Goal: Task Accomplishment & Management: Complete application form

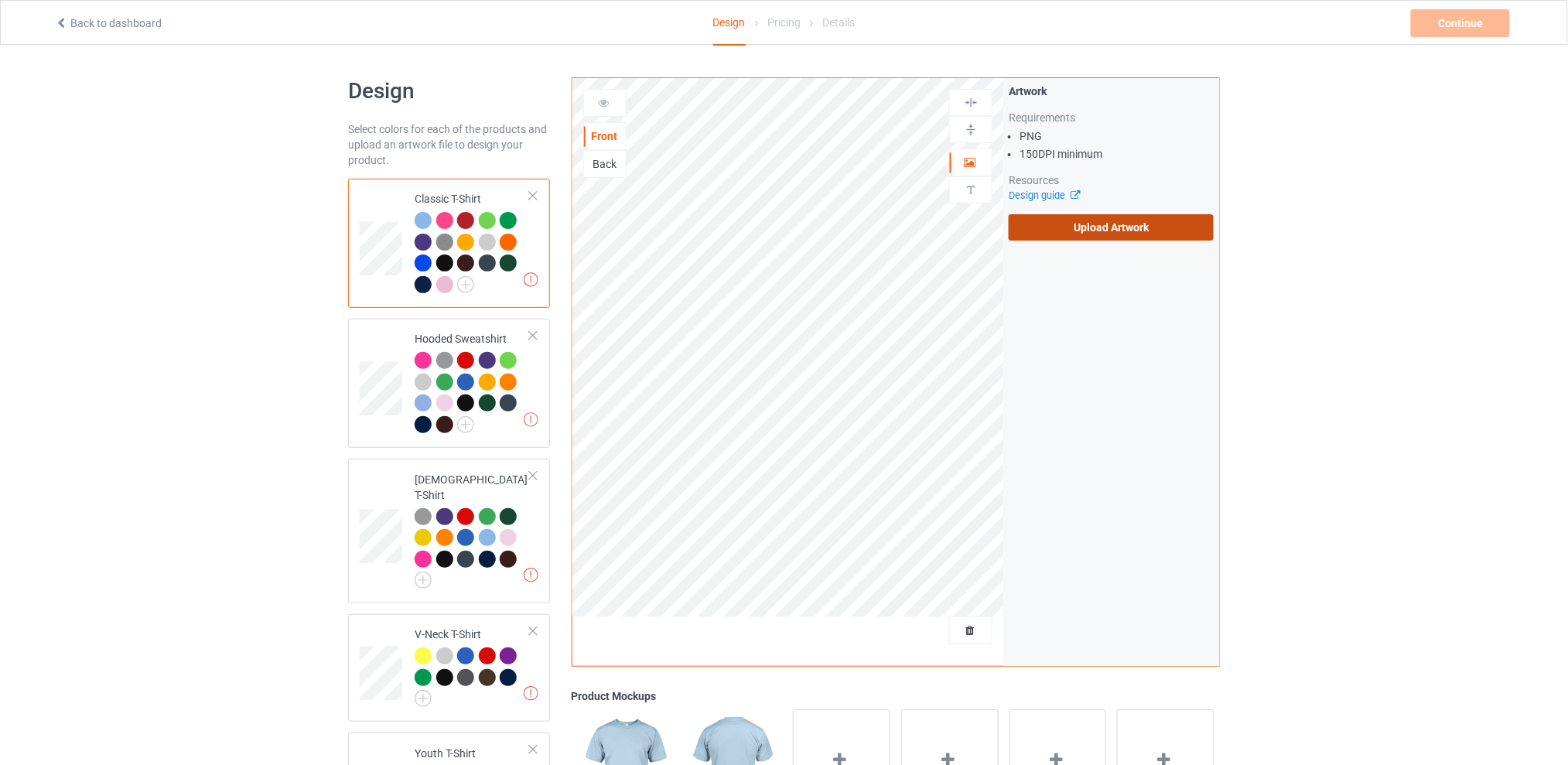
click at [1067, 221] on label "Upload Artwork" at bounding box center [1112, 227] width 205 height 26
click at [0, 0] on input "Upload Artwork" at bounding box center [0, 0] width 0 height 0
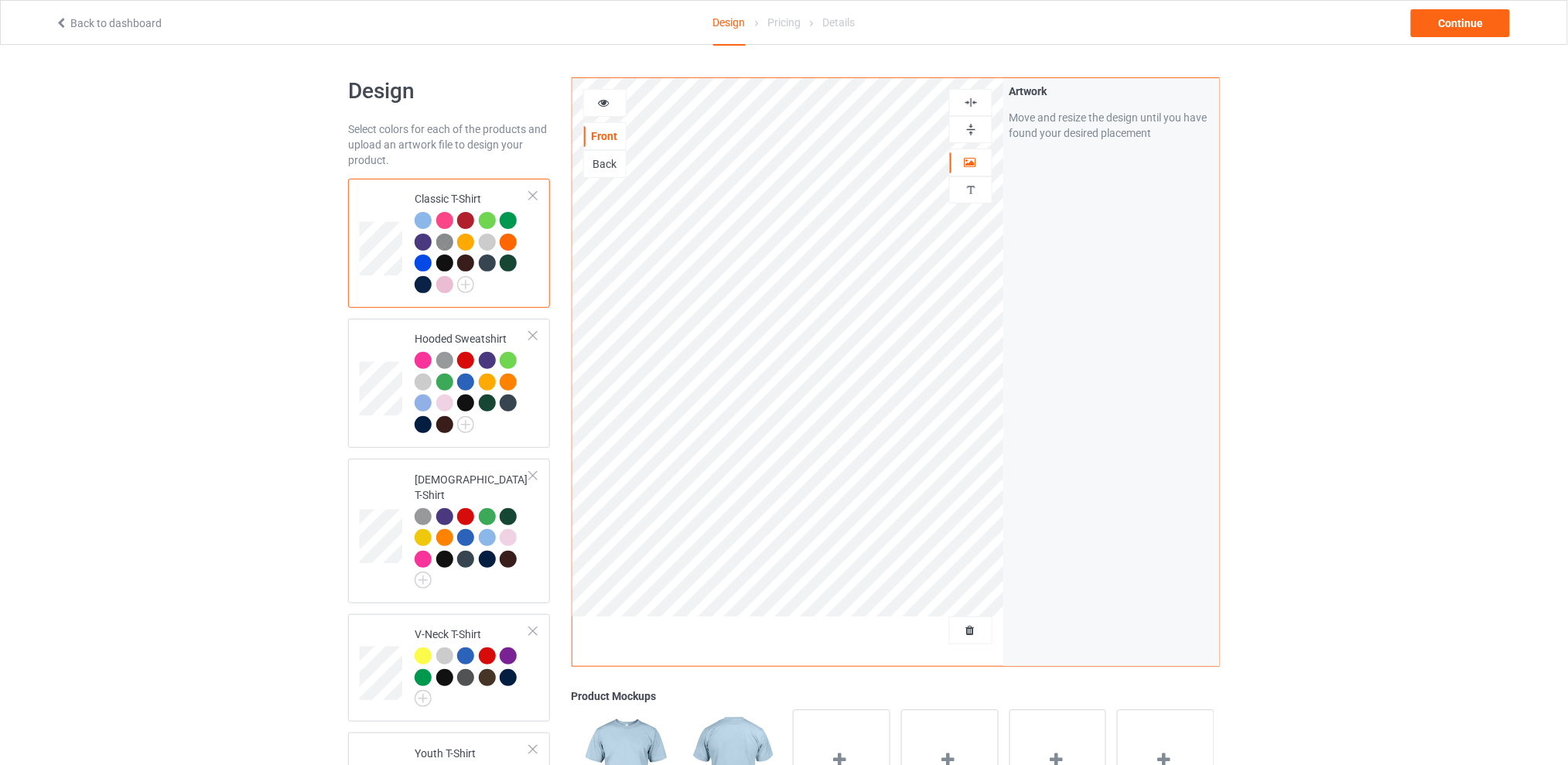
click at [462, 219] on div at bounding box center [466, 220] width 17 height 17
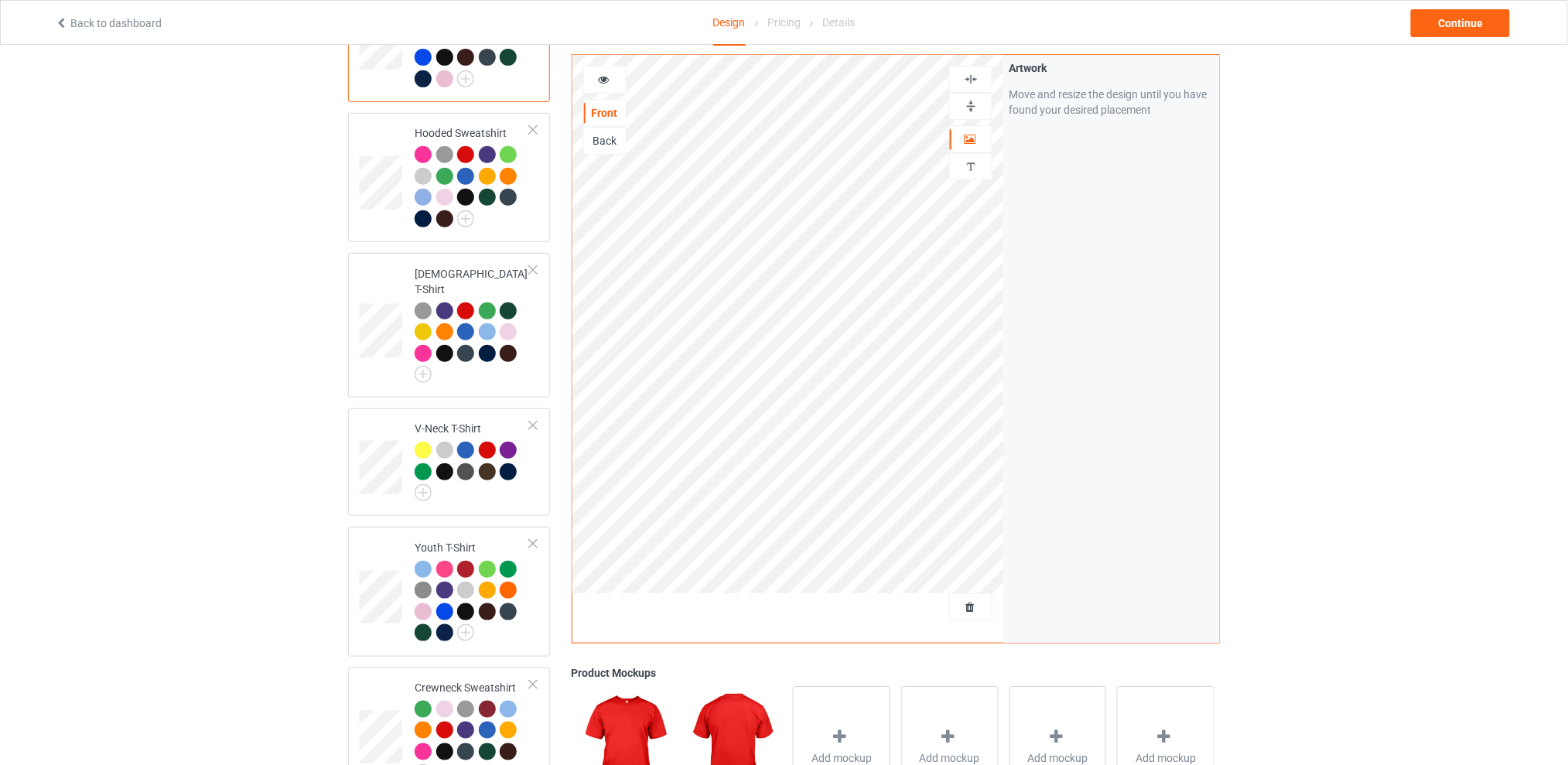
click at [1487, 311] on div "Design Select colors for each of the products and upload an artwork file to des…" at bounding box center [784, 429] width 1568 height 1180
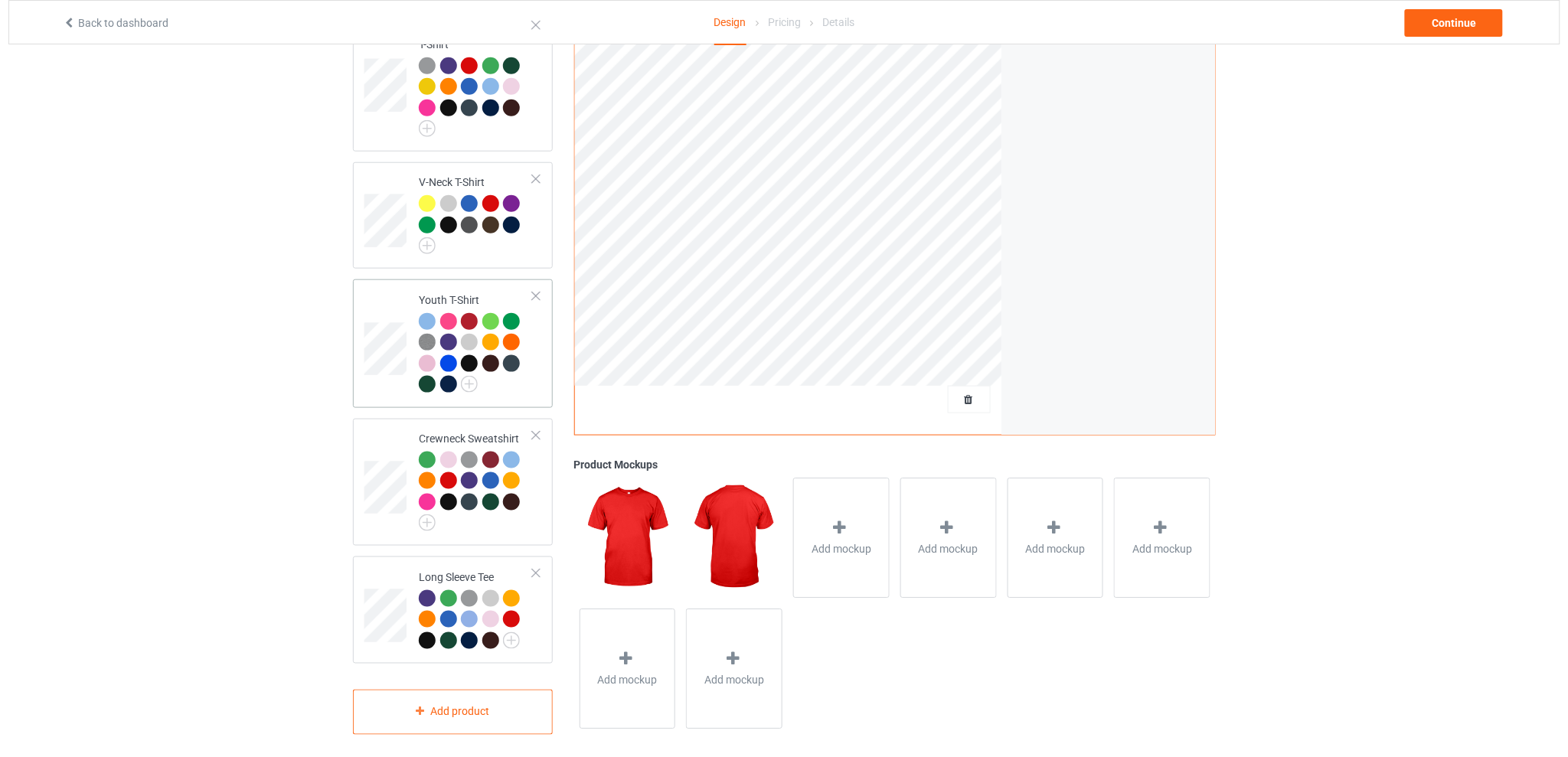
scroll to position [0, 0]
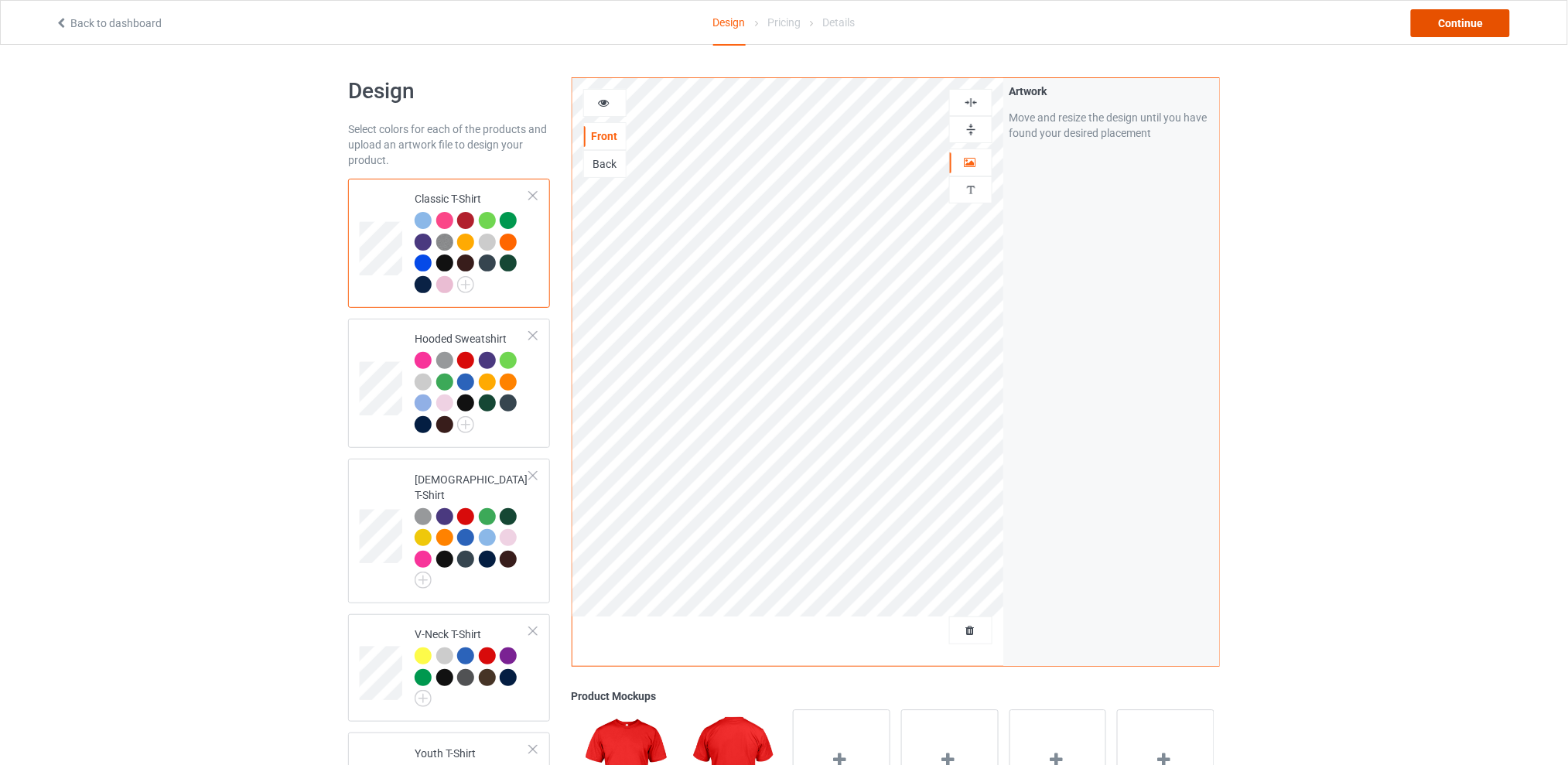
click at [1440, 28] on div "Continue" at bounding box center [1460, 23] width 99 height 28
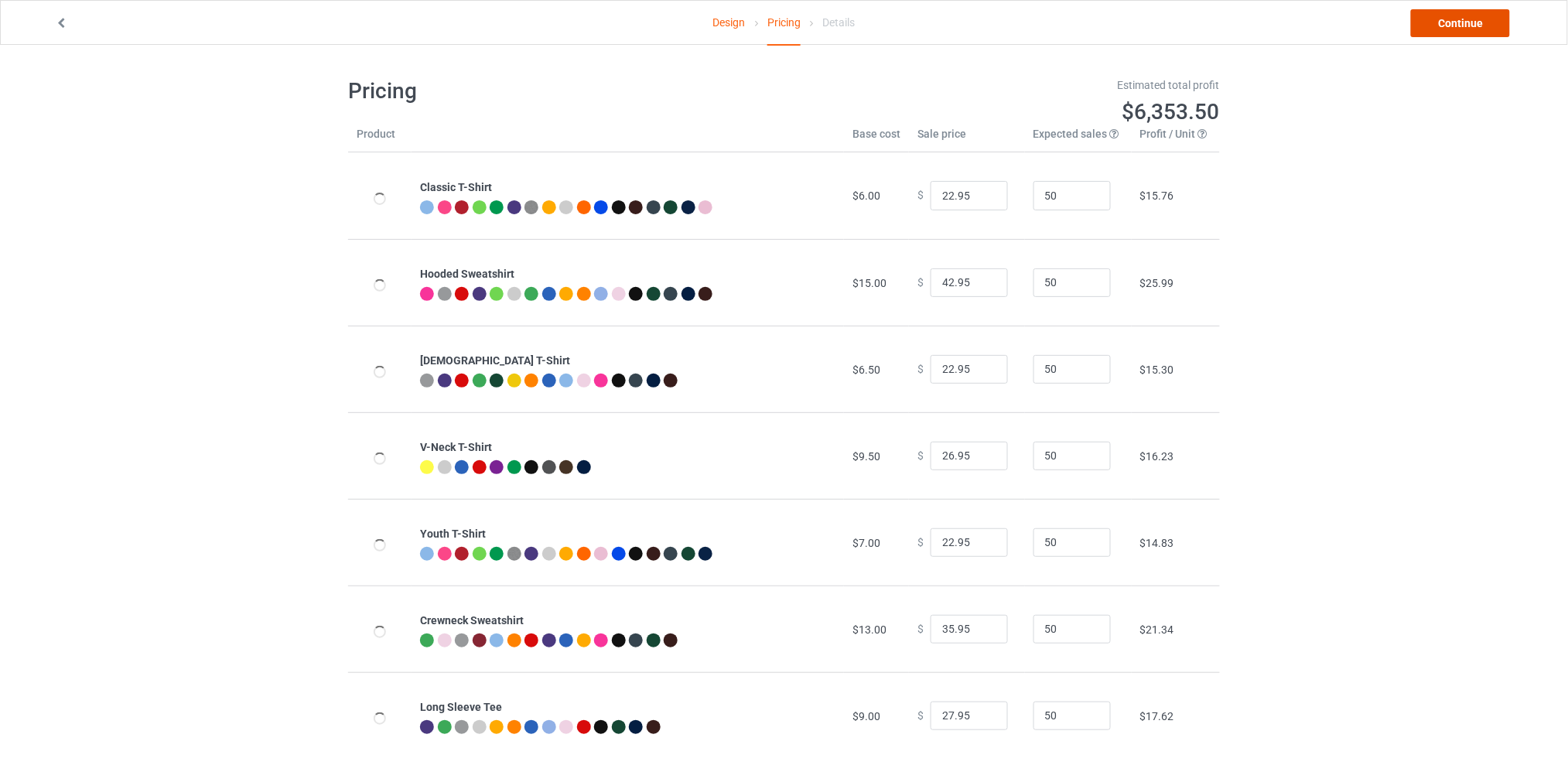
click at [1430, 26] on link "Continue" at bounding box center [1460, 23] width 99 height 28
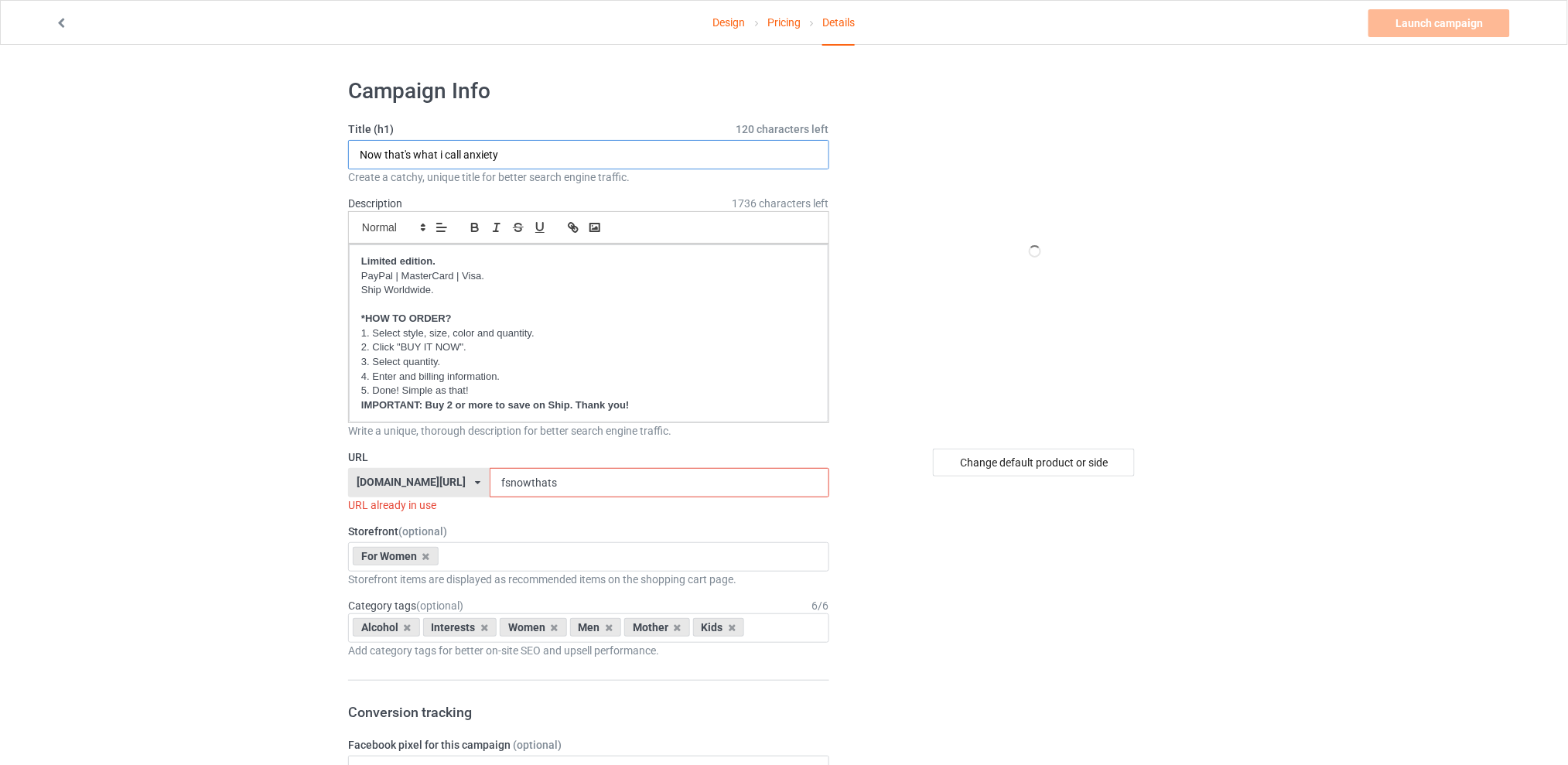
drag, startPoint x: 438, startPoint y: 152, endPoint x: 269, endPoint y: 156, distance: 169.0
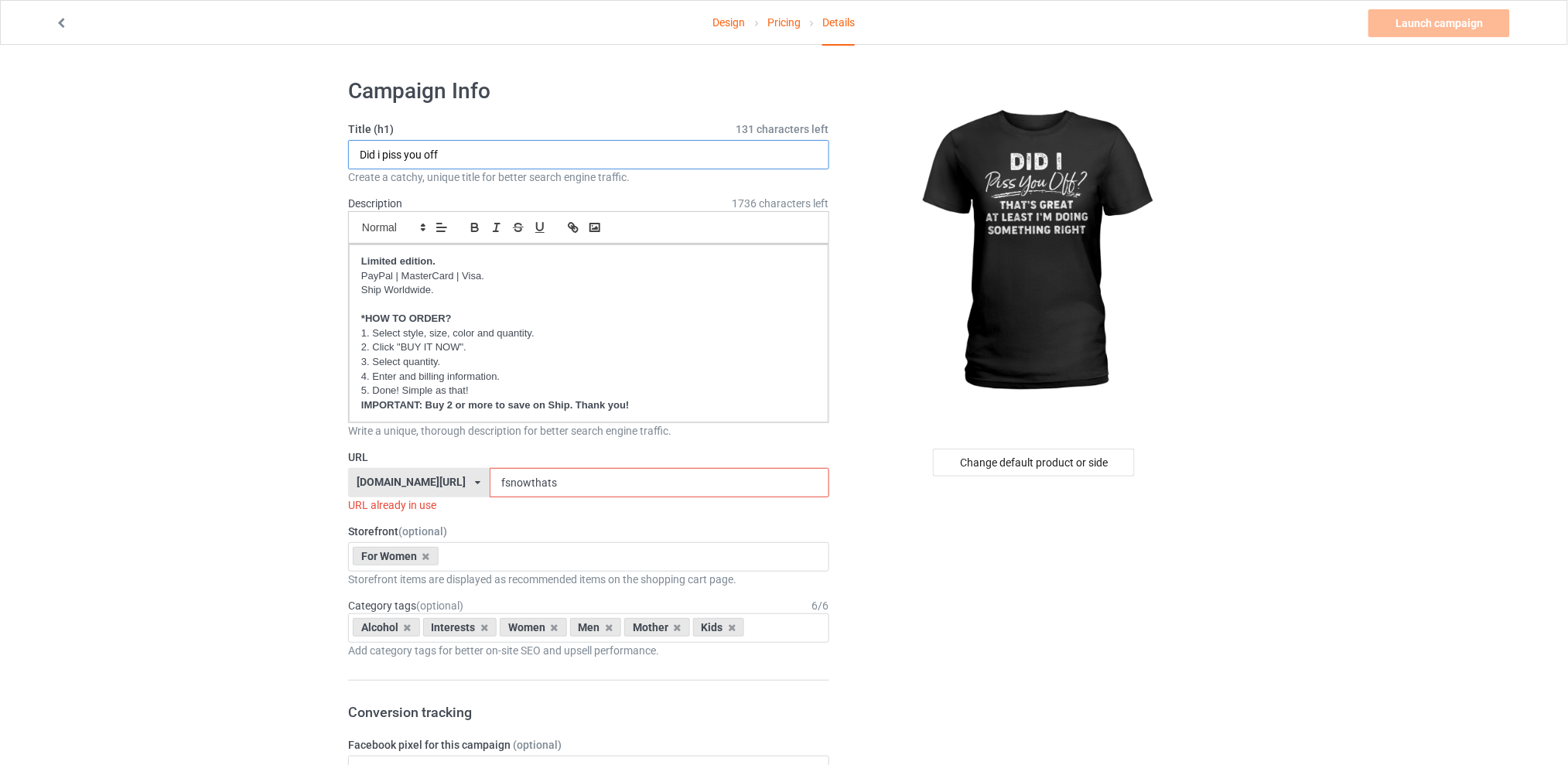
type input "Did i piss you off"
drag, startPoint x: 577, startPoint y: 480, endPoint x: 453, endPoint y: 477, distance: 124.0
click at [453, 477] on div "[DOMAIN_NAME][URL] [DOMAIN_NAME][URL] [DOMAIN_NAME][URL] [DOMAIN_NAME][URL] 5d7…" at bounding box center [588, 482] width 481 height 29
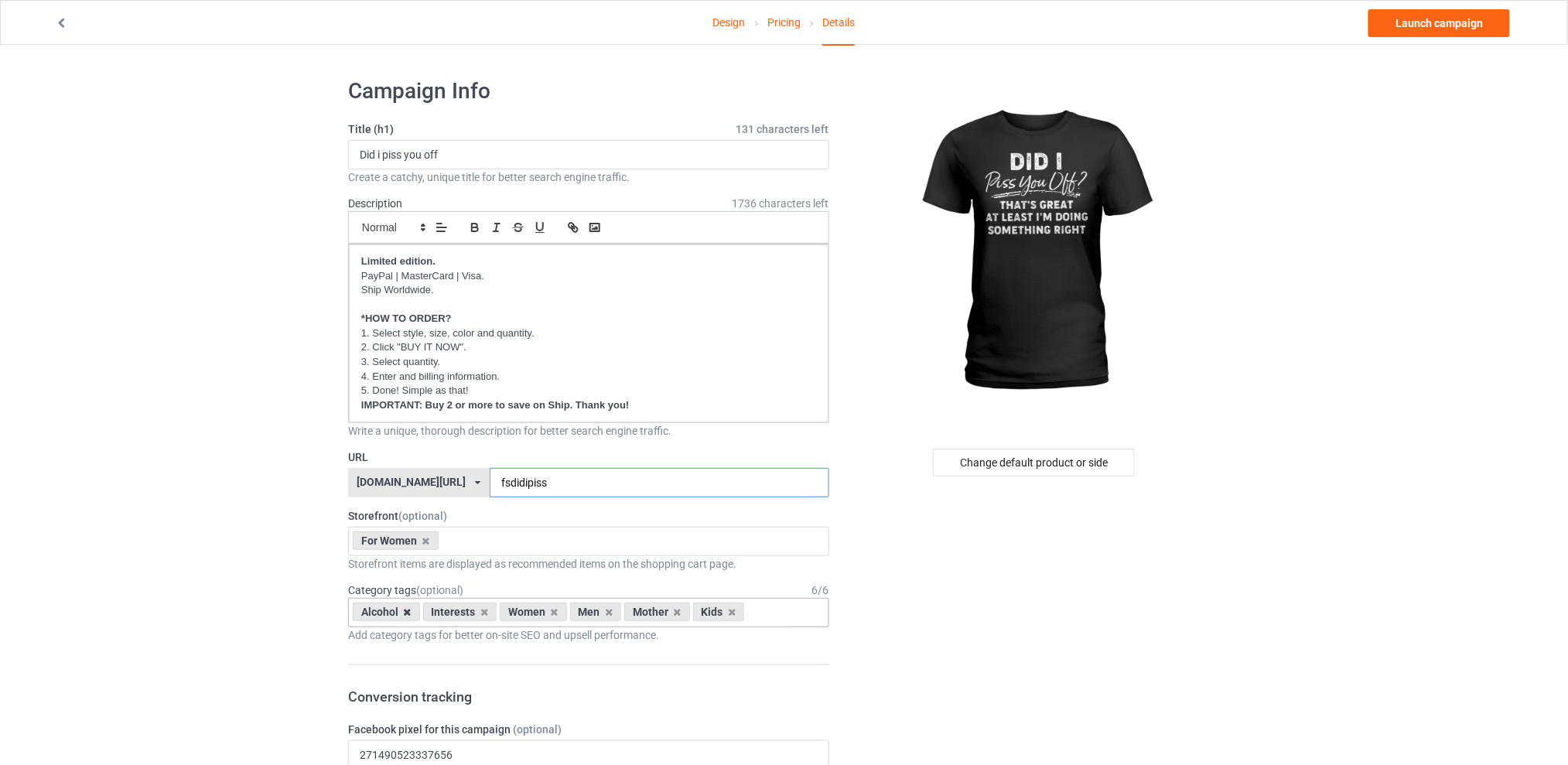
type input "fsdidipiss"
click at [403, 611] on icon at bounding box center [407, 612] width 8 height 10
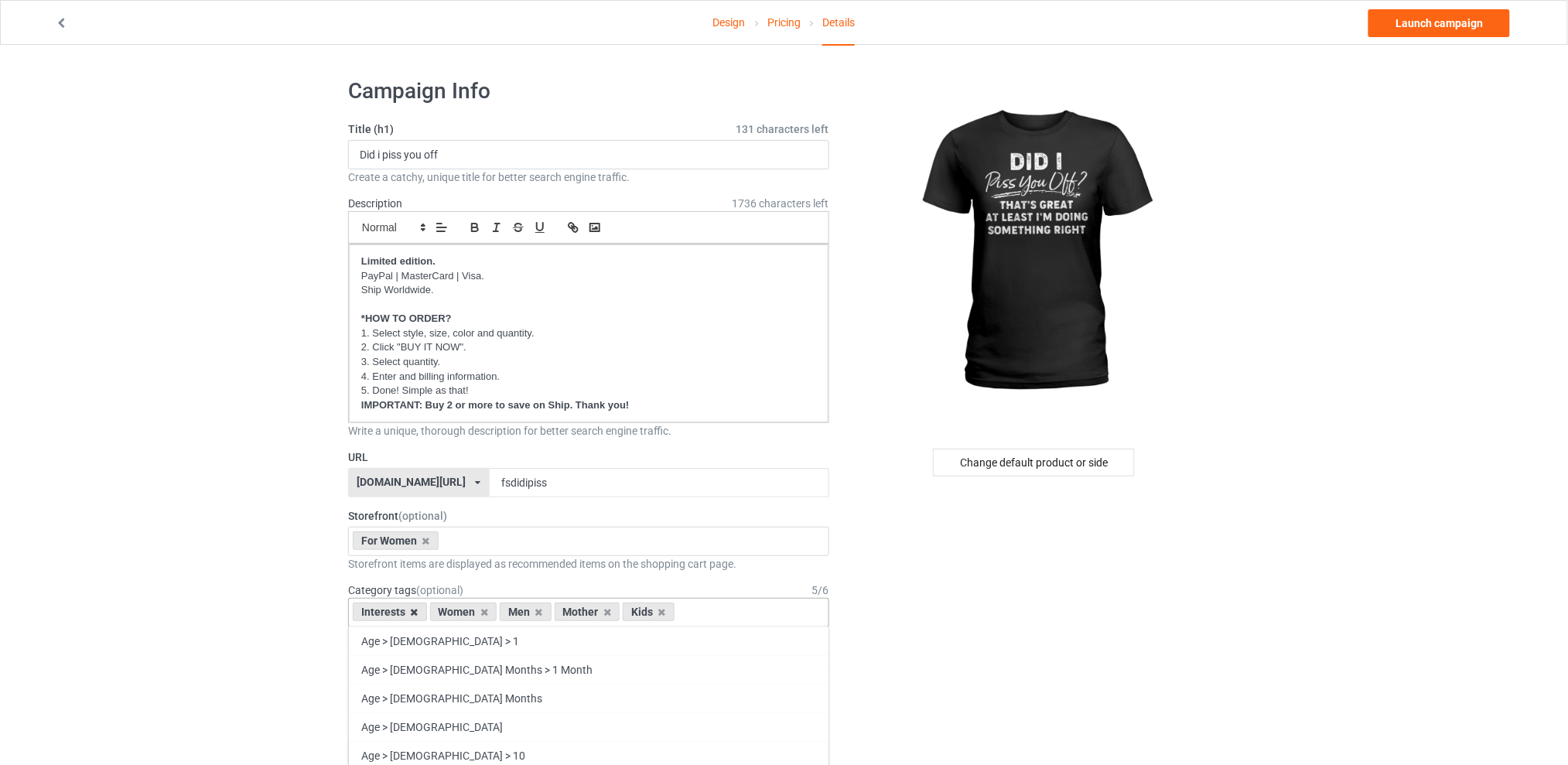
click at [411, 613] on icon at bounding box center [415, 612] width 8 height 10
click at [458, 611] on icon at bounding box center [462, 612] width 8 height 10
click at [476, 608] on icon at bounding box center [476, 612] width 8 height 10
click at [464, 613] on icon at bounding box center [462, 612] width 8 height 10
click at [1012, 464] on div "Change default product or side" at bounding box center [1034, 462] width 202 height 28
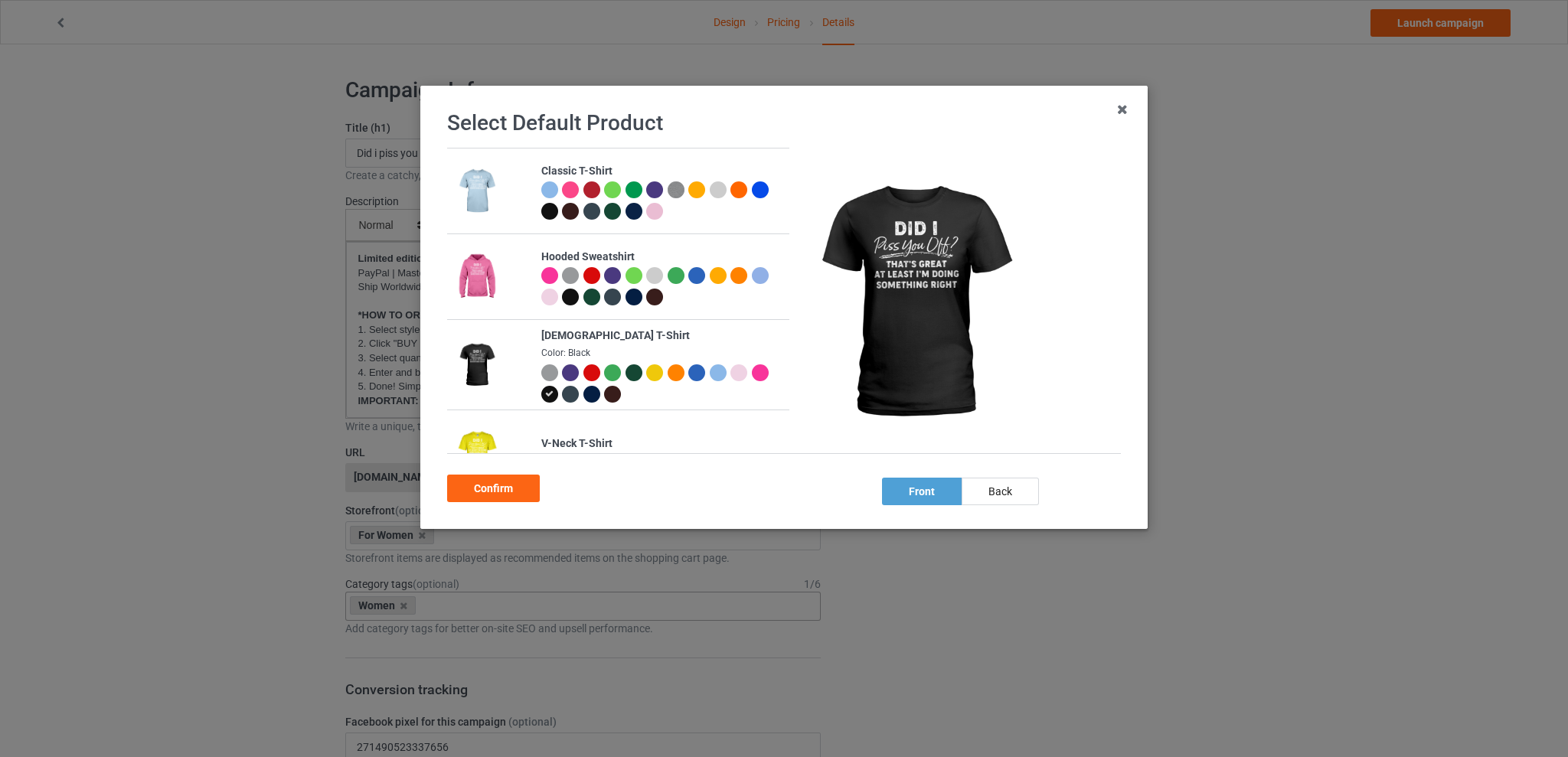
click at [589, 189] on div at bounding box center [592, 190] width 17 height 17
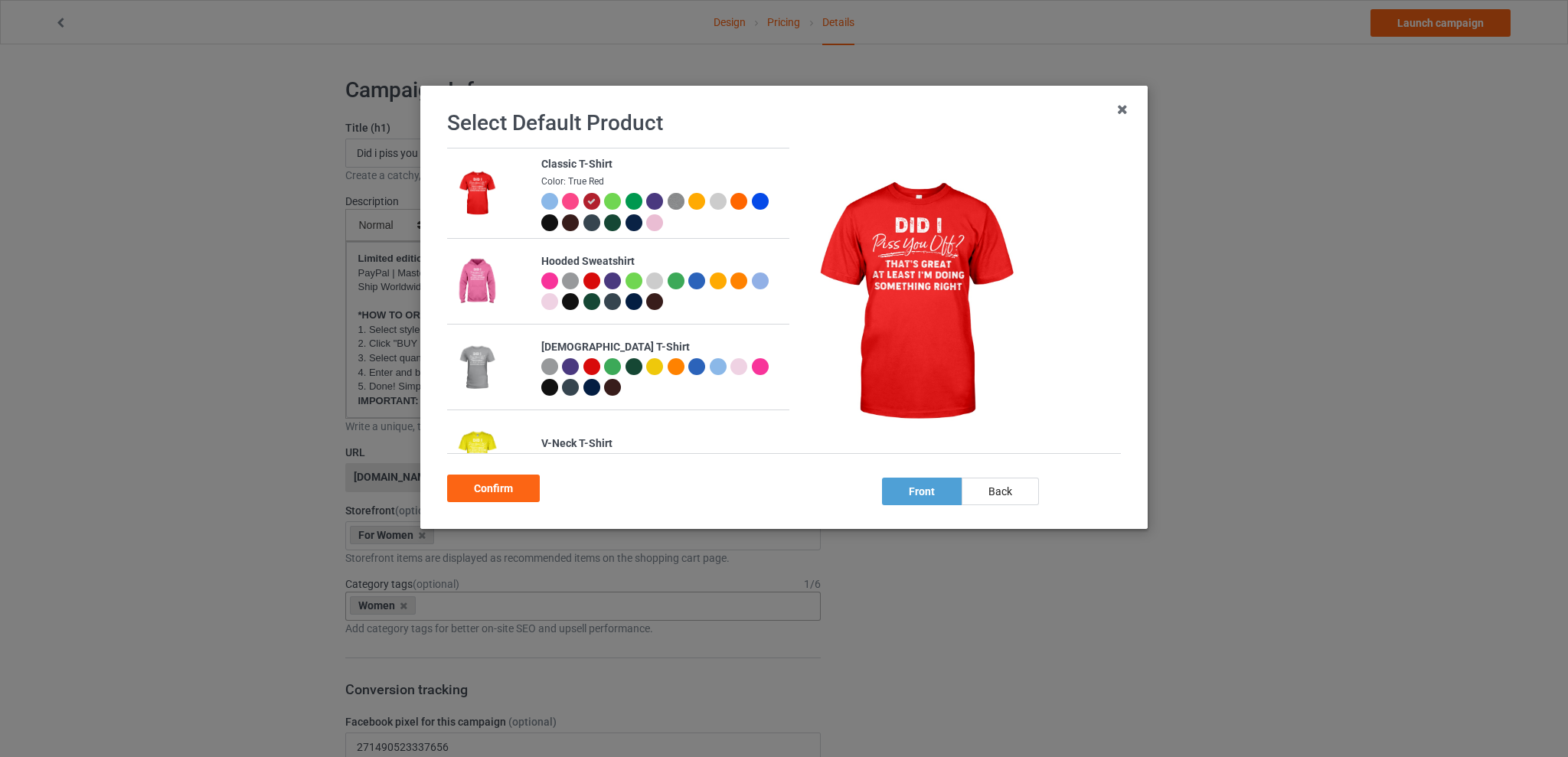
click at [736, 197] on div at bounding box center [739, 202] width 17 height 17
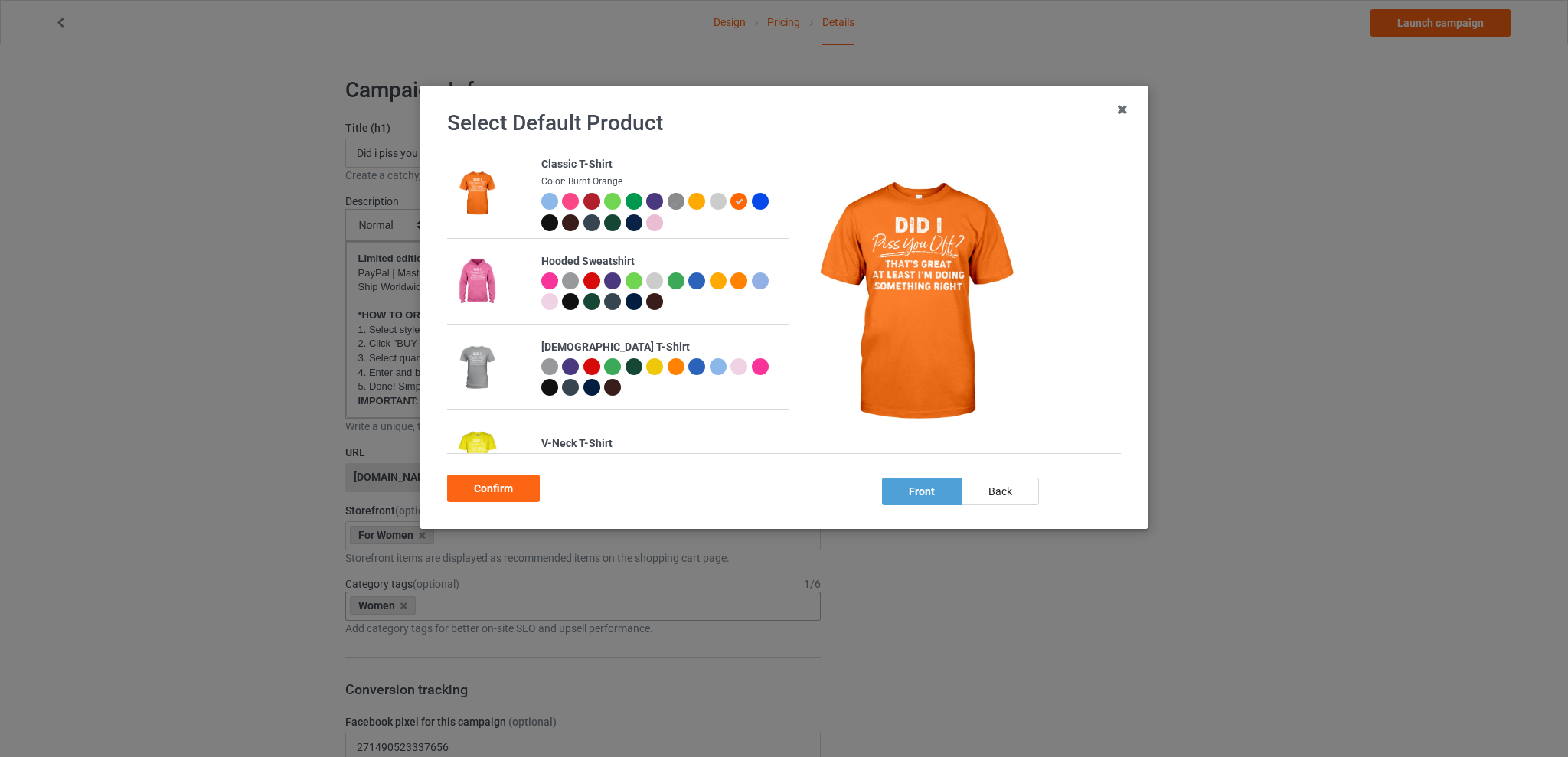
click at [589, 200] on div at bounding box center [592, 202] width 17 height 17
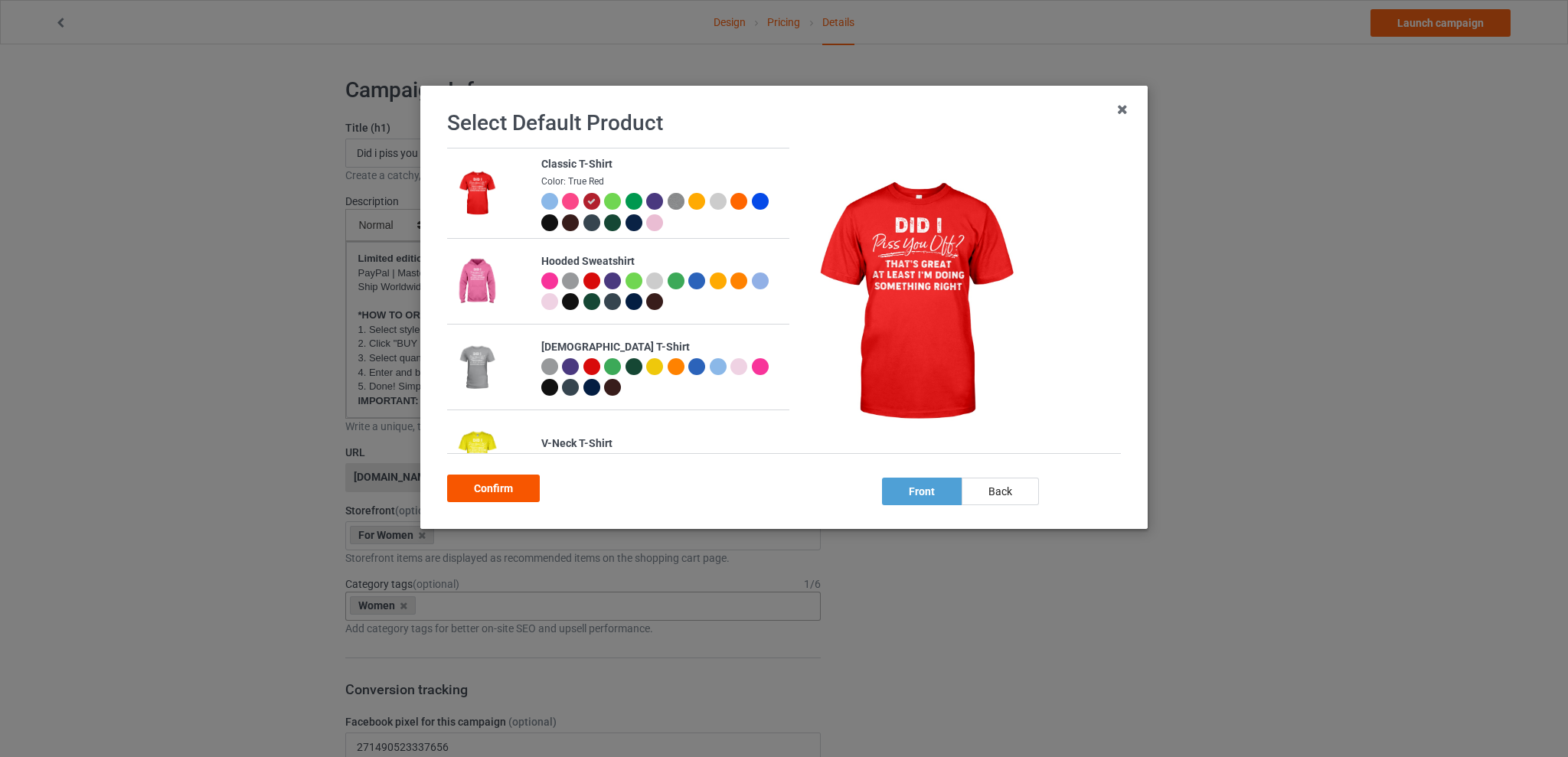
click at [514, 483] on div "Confirm" at bounding box center [493, 487] width 93 height 27
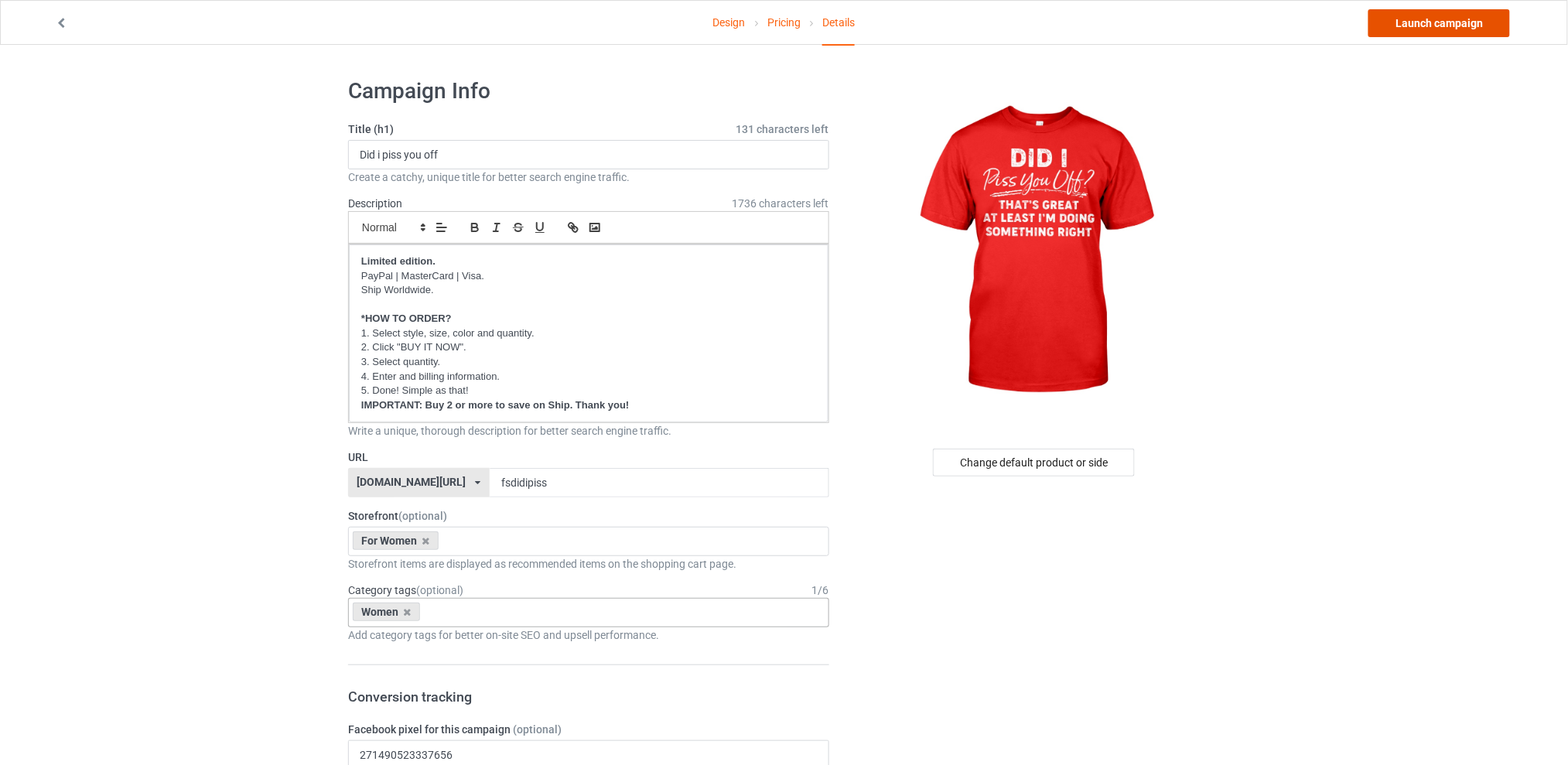
click at [1414, 19] on link "Launch campaign" at bounding box center [1439, 23] width 141 height 28
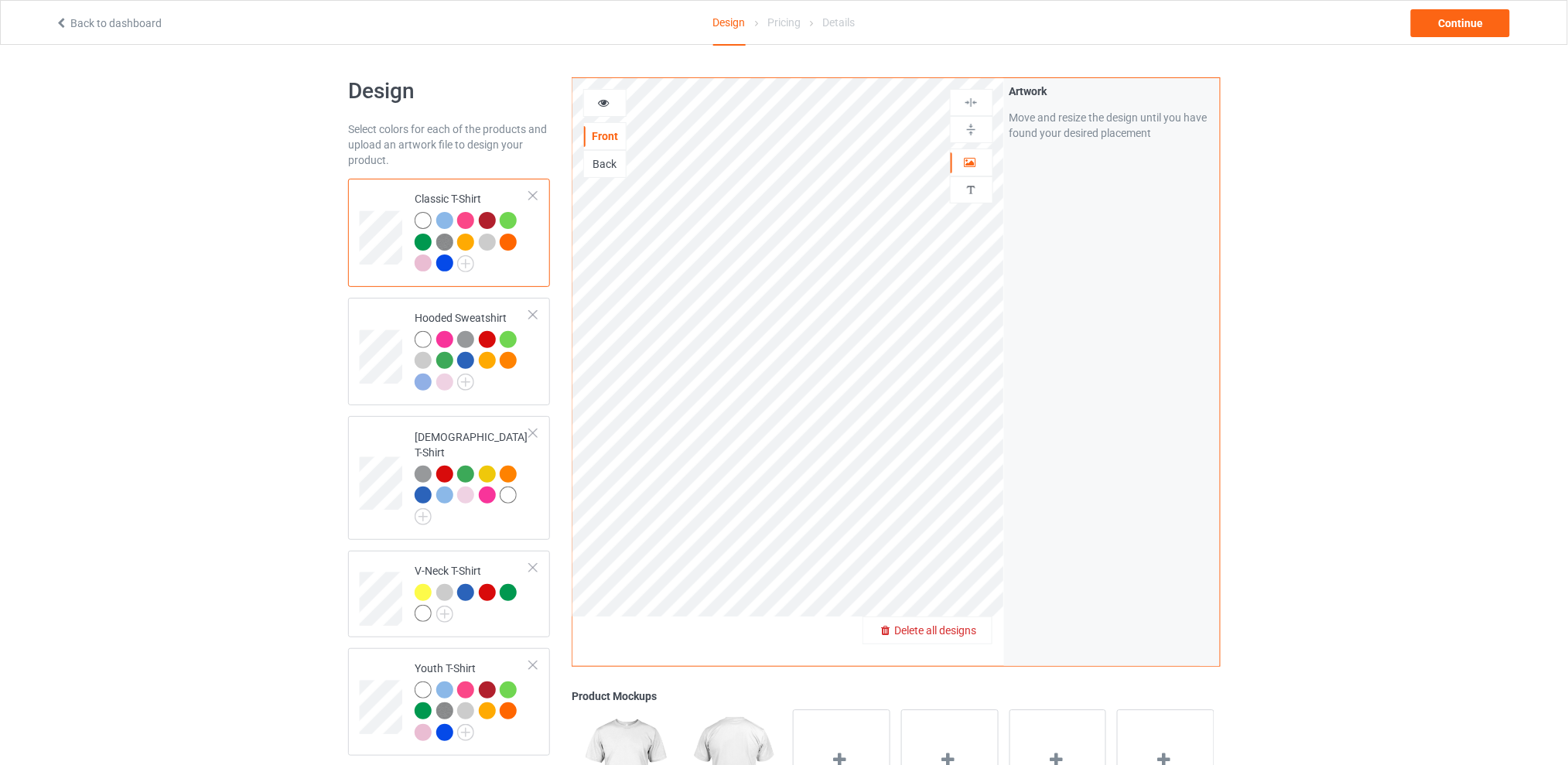
click at [968, 632] on span "Delete all designs" at bounding box center [936, 631] width 82 height 13
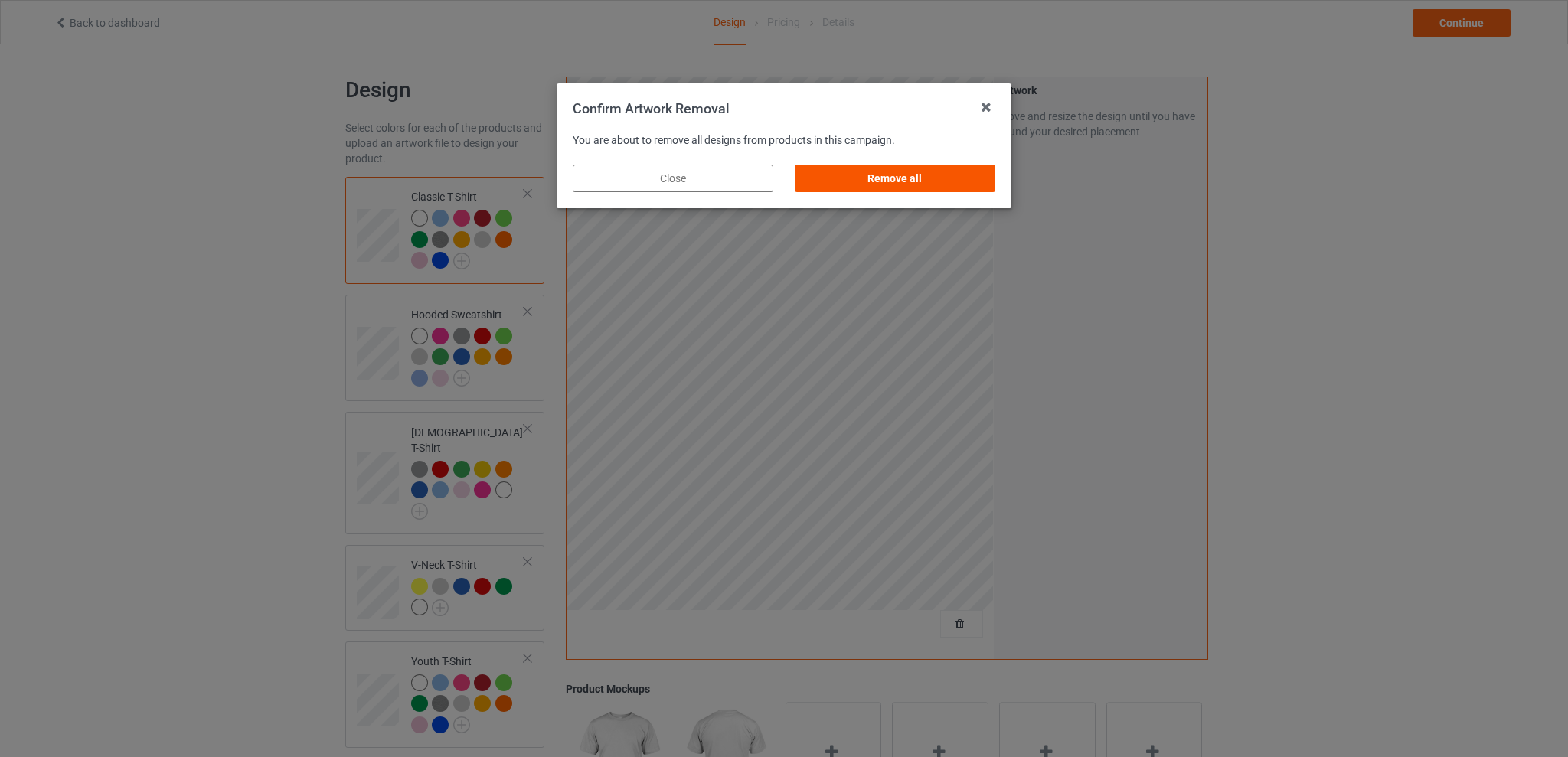
click at [943, 178] on div "Remove all" at bounding box center [895, 178] width 201 height 27
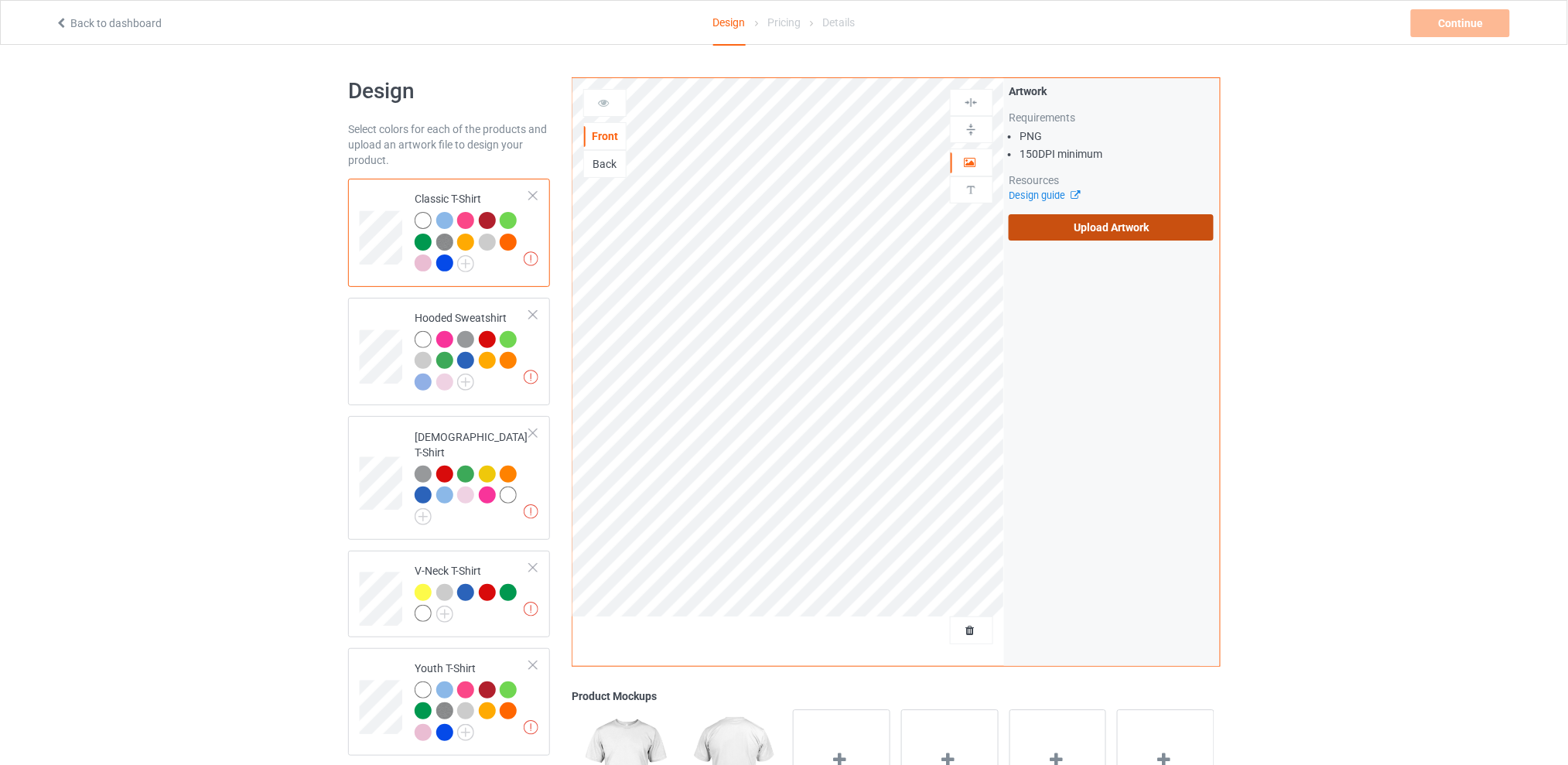
click at [1099, 229] on label "Upload Artwork" at bounding box center [1112, 227] width 205 height 26
click at [0, 0] on input "Upload Artwork" at bounding box center [0, 0] width 0 height 0
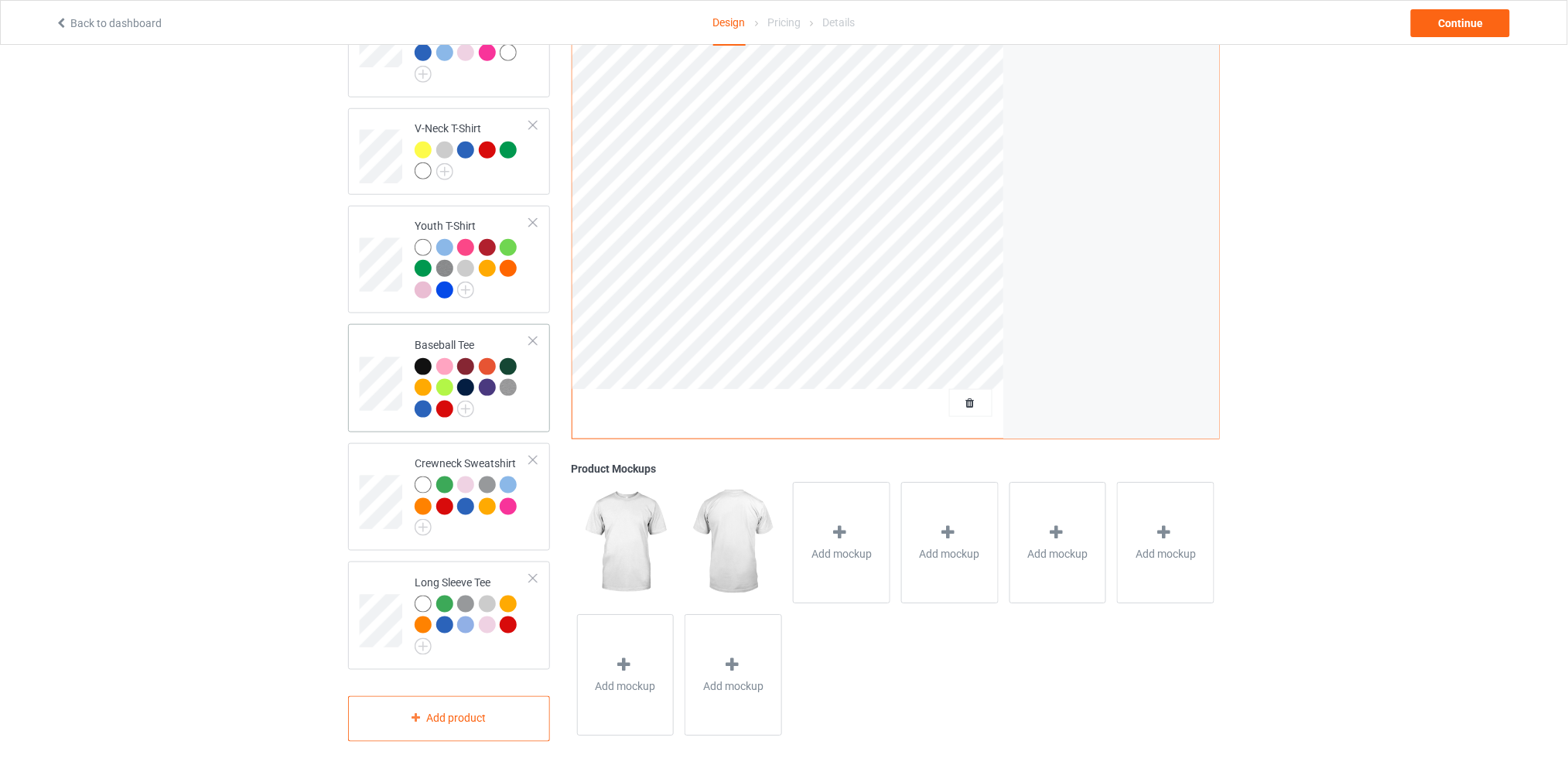
scroll to position [30, 0]
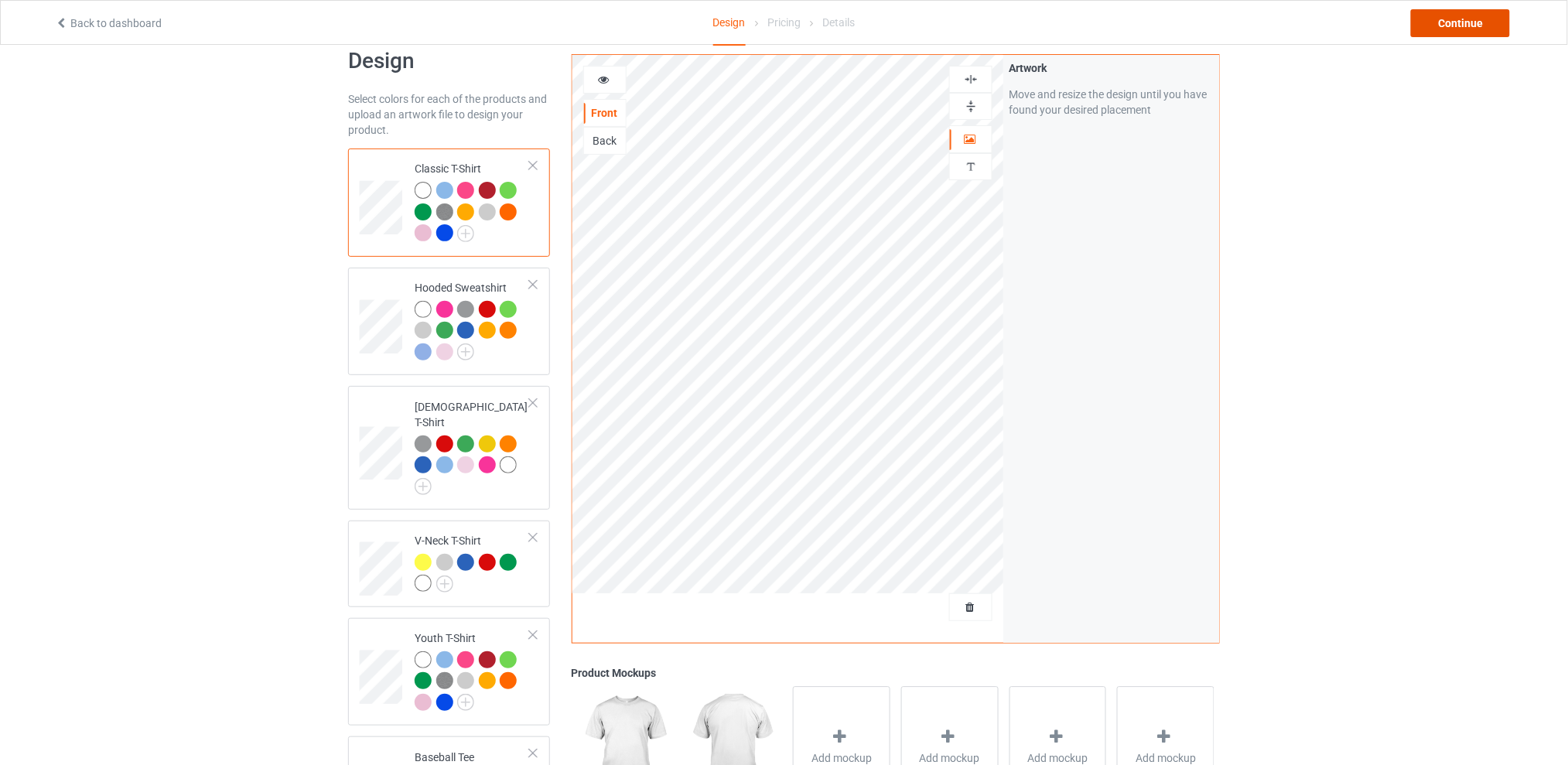
click at [1464, 24] on div "Continue" at bounding box center [1460, 23] width 99 height 28
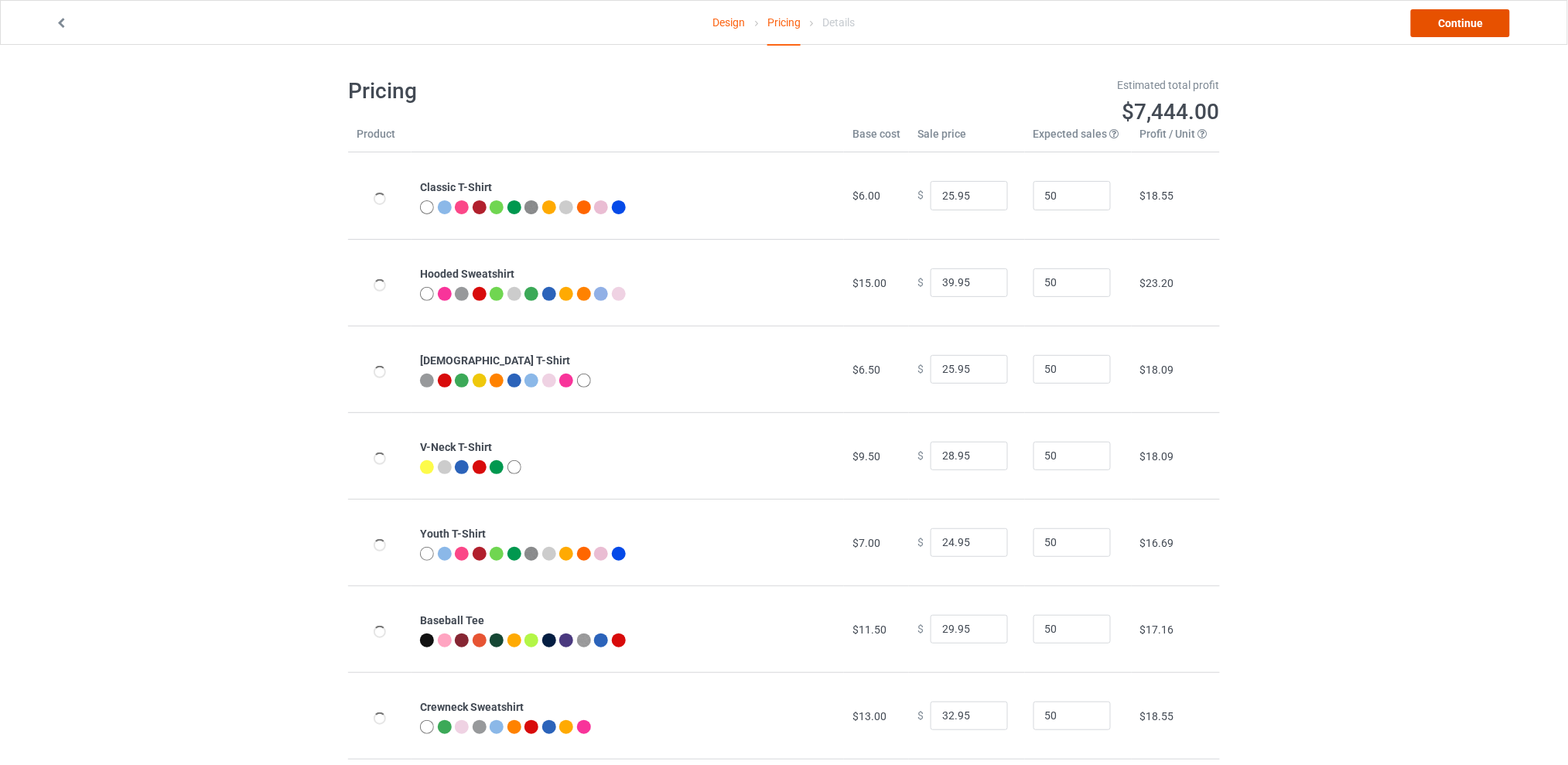
click at [1449, 24] on link "Continue" at bounding box center [1460, 23] width 99 height 28
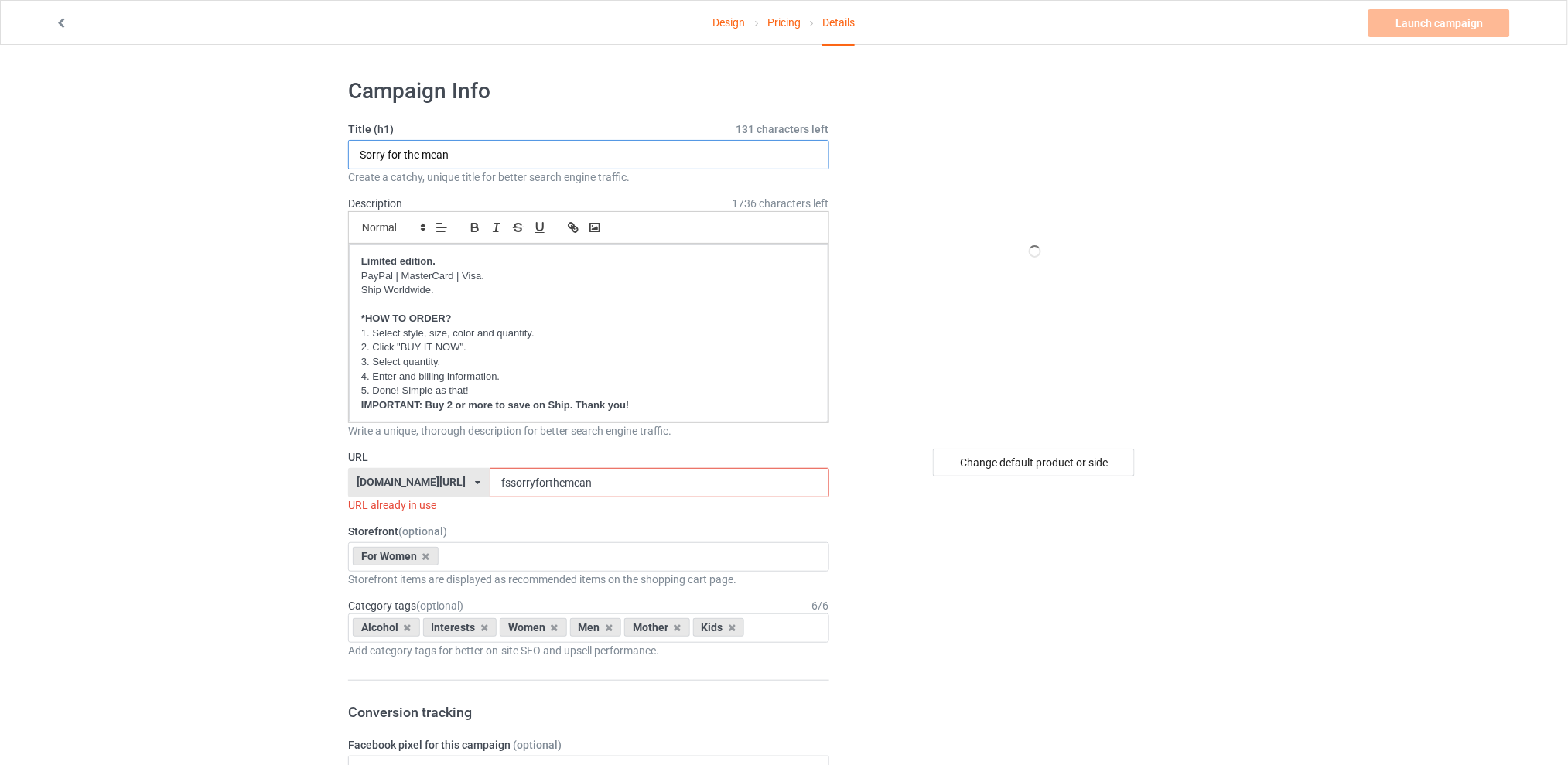
drag, startPoint x: 332, startPoint y: 157, endPoint x: 246, endPoint y: 157, distance: 86.0
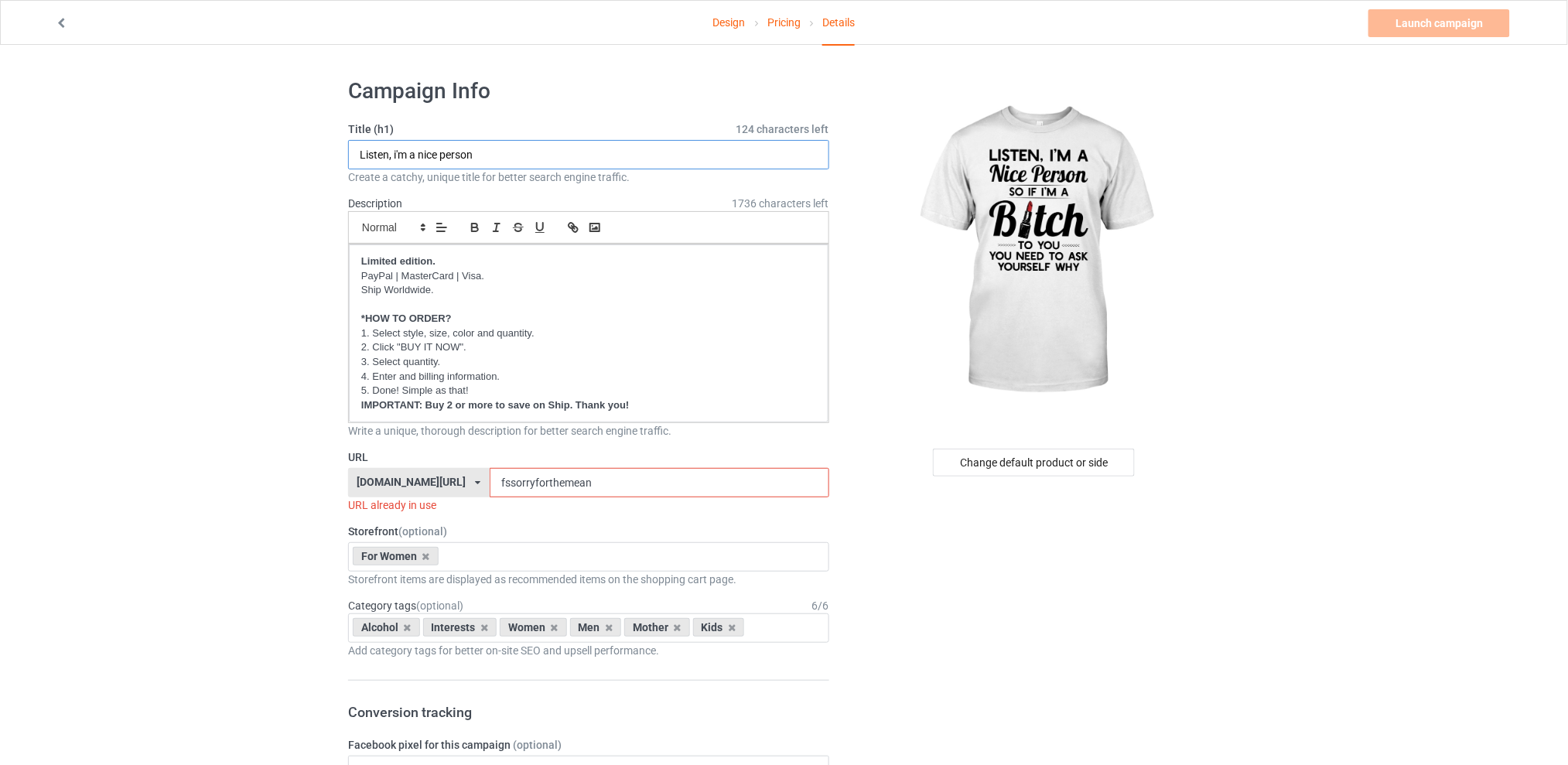
type input "Listen, i'm a nice person"
drag, startPoint x: 621, startPoint y: 482, endPoint x: 460, endPoint y: 482, distance: 161.0
click at [460, 482] on div "tattooskullfashion.com/ skulltattoosfashion.com/ tattooskullfashion.com/ teechi…" at bounding box center [588, 482] width 481 height 29
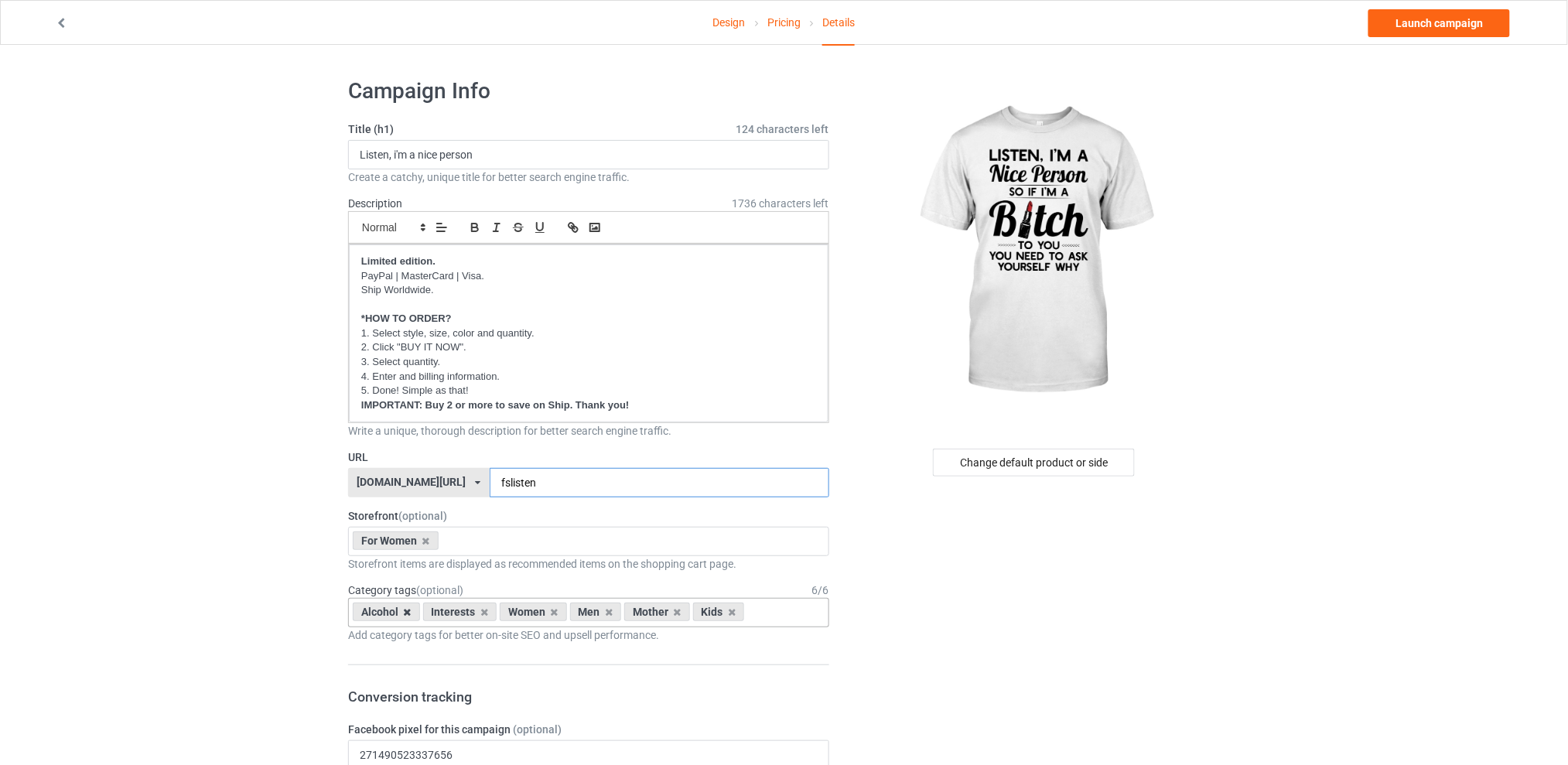
type input "fslisten"
click at [410, 613] on icon at bounding box center [407, 612] width 8 height 10
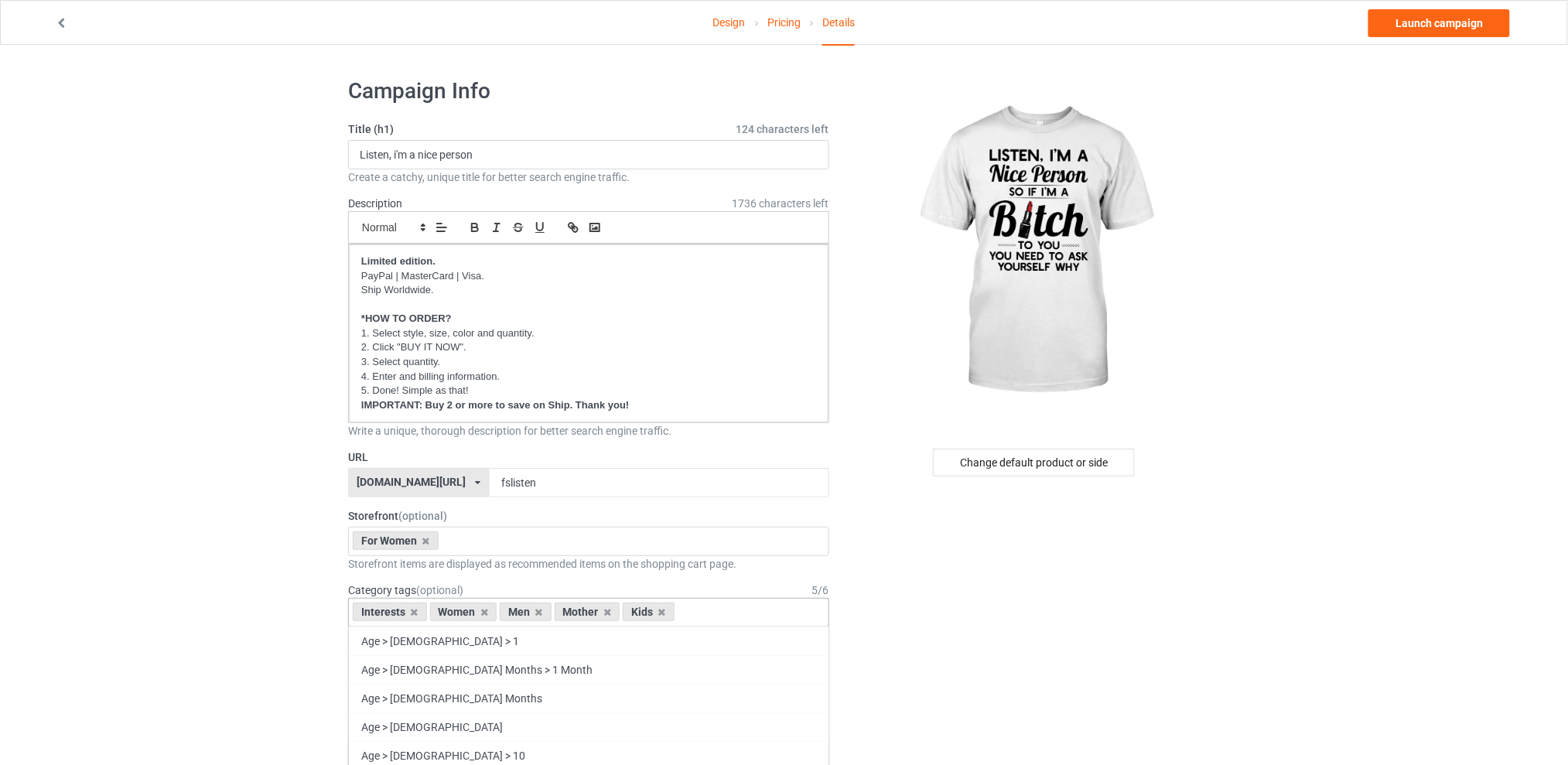
click at [411, 613] on icon at bounding box center [415, 612] width 8 height 10
click at [458, 613] on icon at bounding box center [462, 612] width 8 height 10
click at [476, 614] on icon at bounding box center [476, 612] width 8 height 10
click at [463, 610] on icon at bounding box center [462, 612] width 8 height 10
click at [1020, 461] on div "Change default product or side" at bounding box center [1034, 462] width 202 height 28
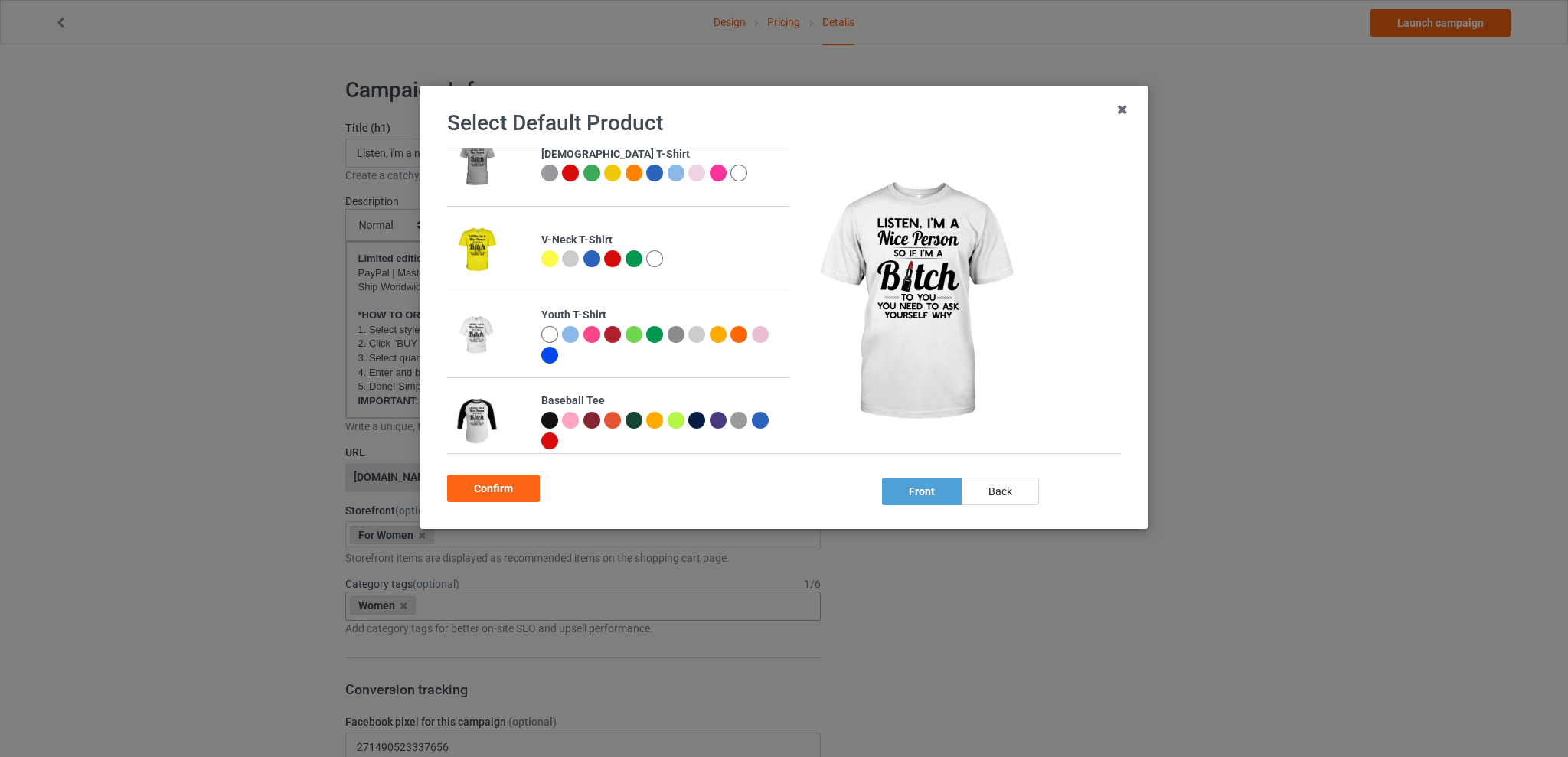
scroll to position [386, 0]
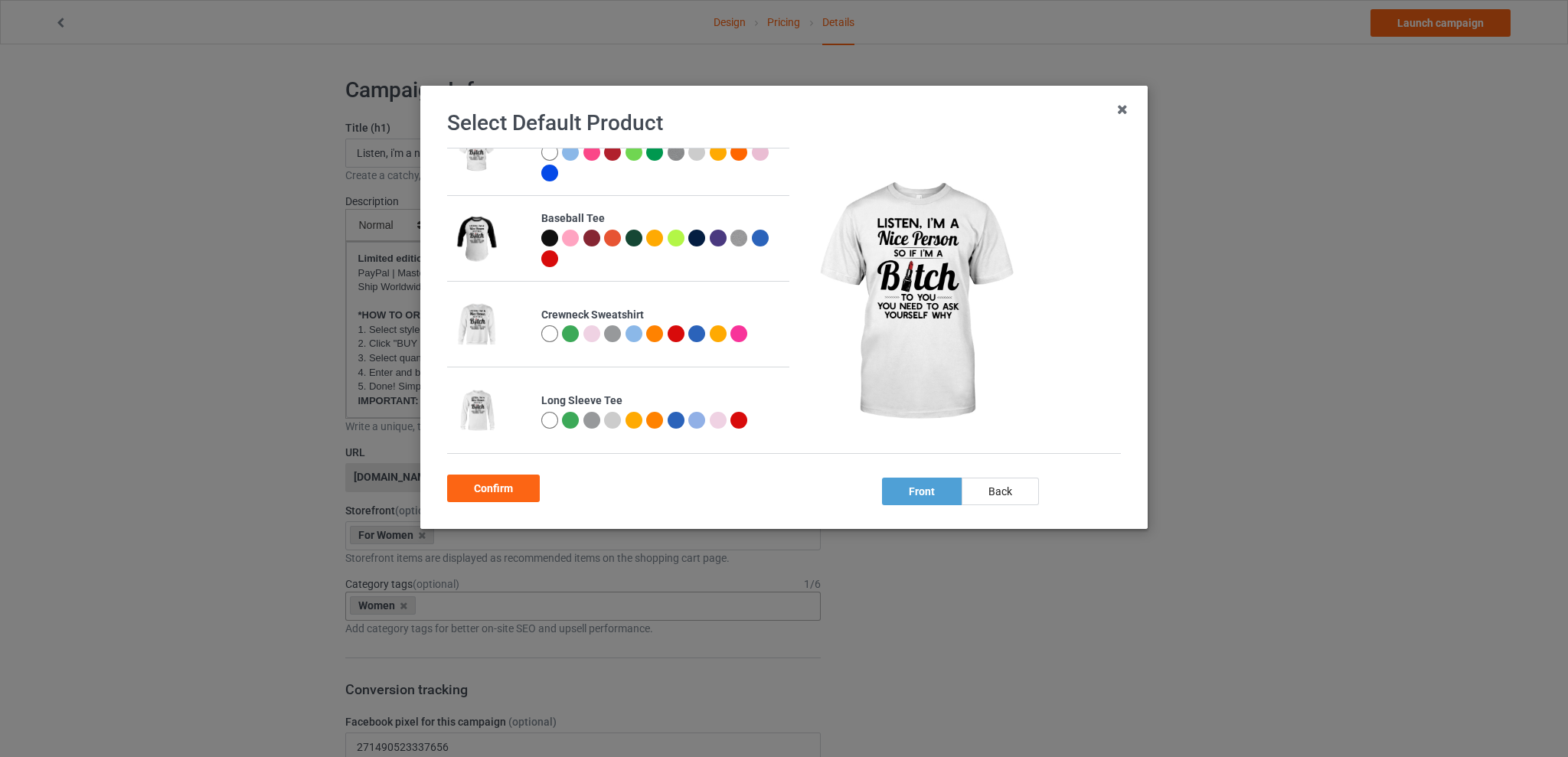
click at [732, 331] on div at bounding box center [739, 334] width 17 height 17
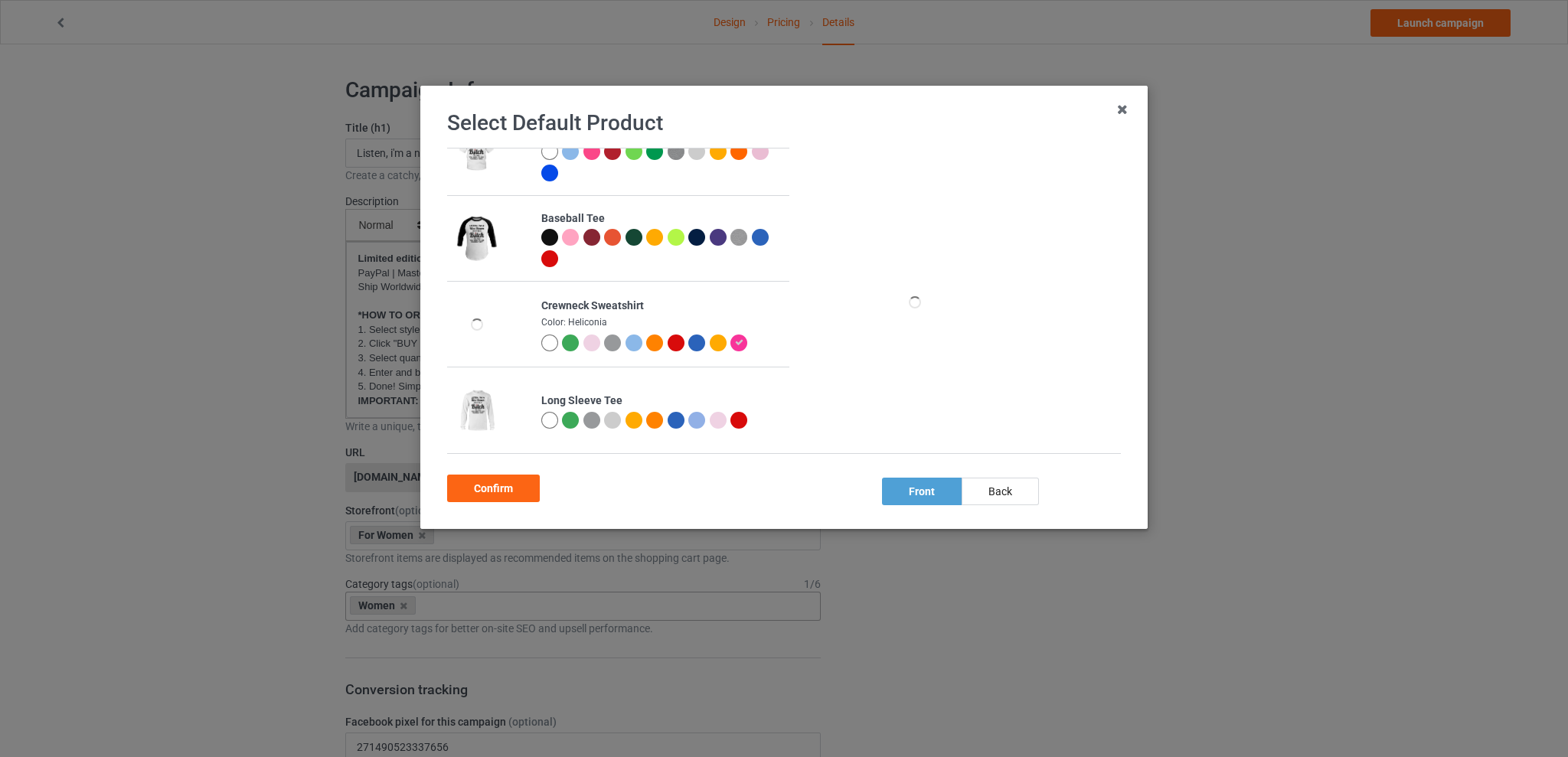
scroll to position [381, 0]
click at [478, 487] on div "Confirm" at bounding box center [493, 487] width 93 height 27
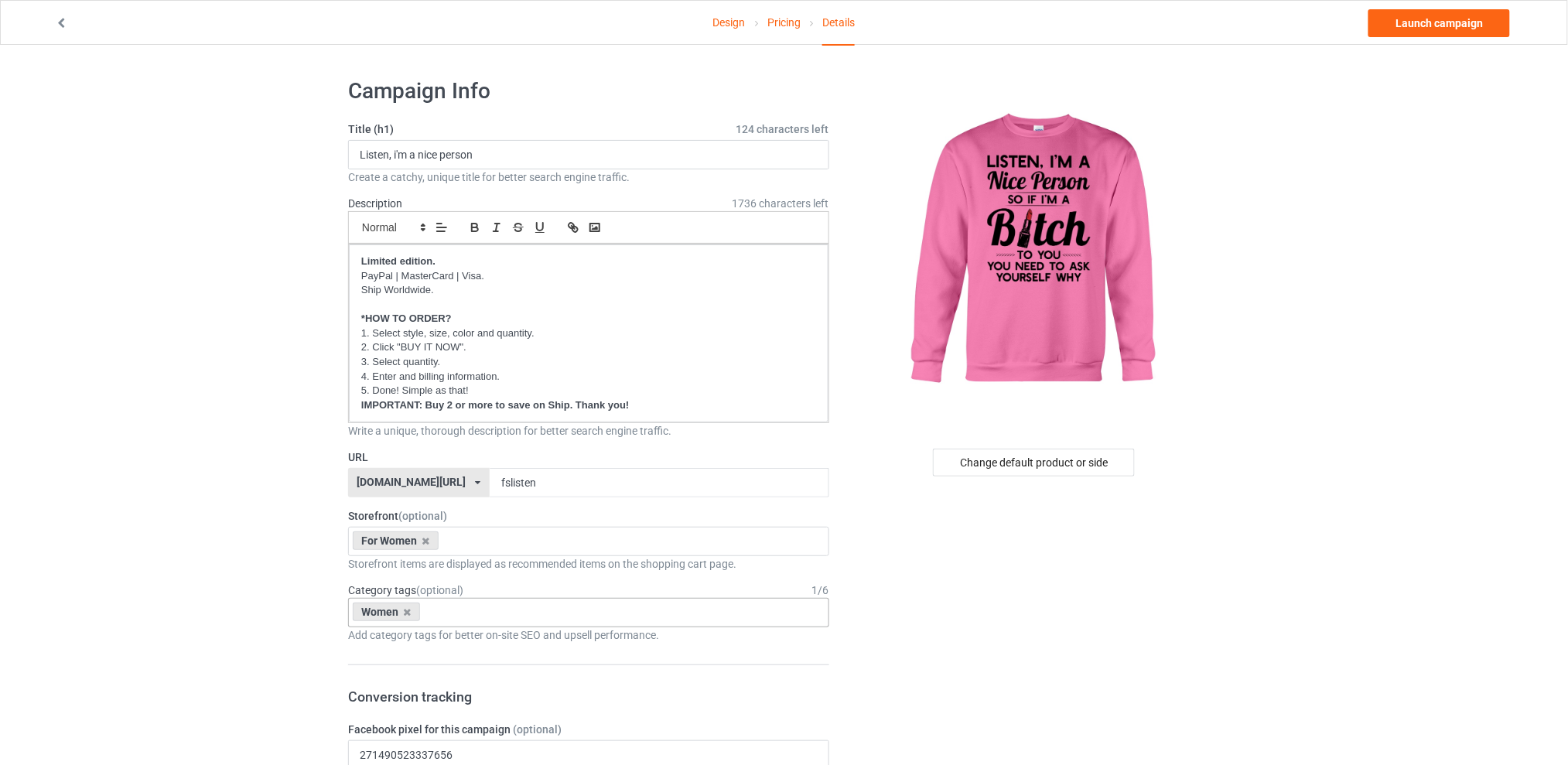
click at [715, 17] on link "Design" at bounding box center [729, 22] width 32 height 43
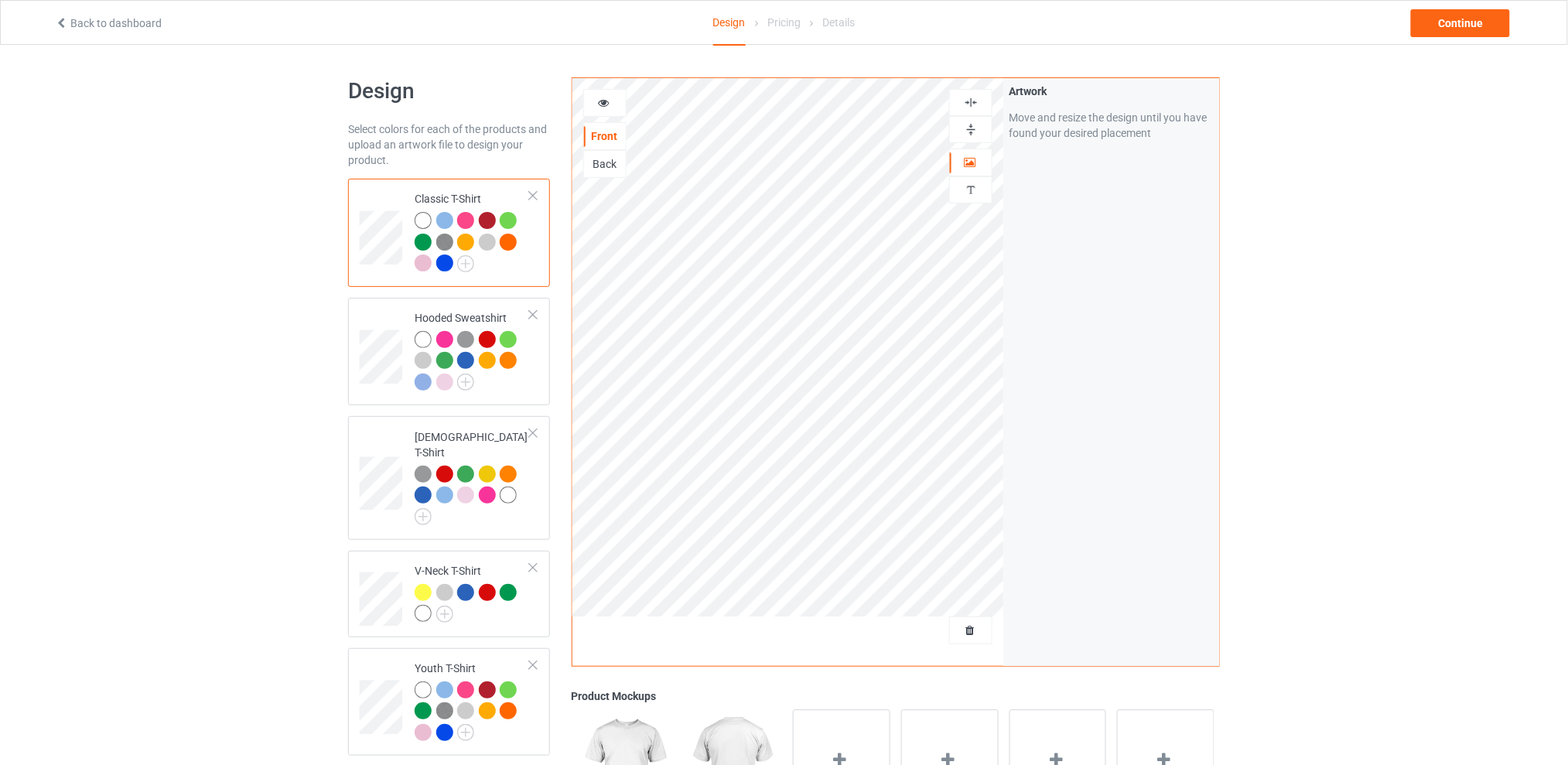
click at [1305, 241] on div "Design Select colors for each of the products and upload an artwork file to des…" at bounding box center [784, 631] width 1568 height 1172
click at [1434, 28] on div "Continue" at bounding box center [1460, 23] width 99 height 28
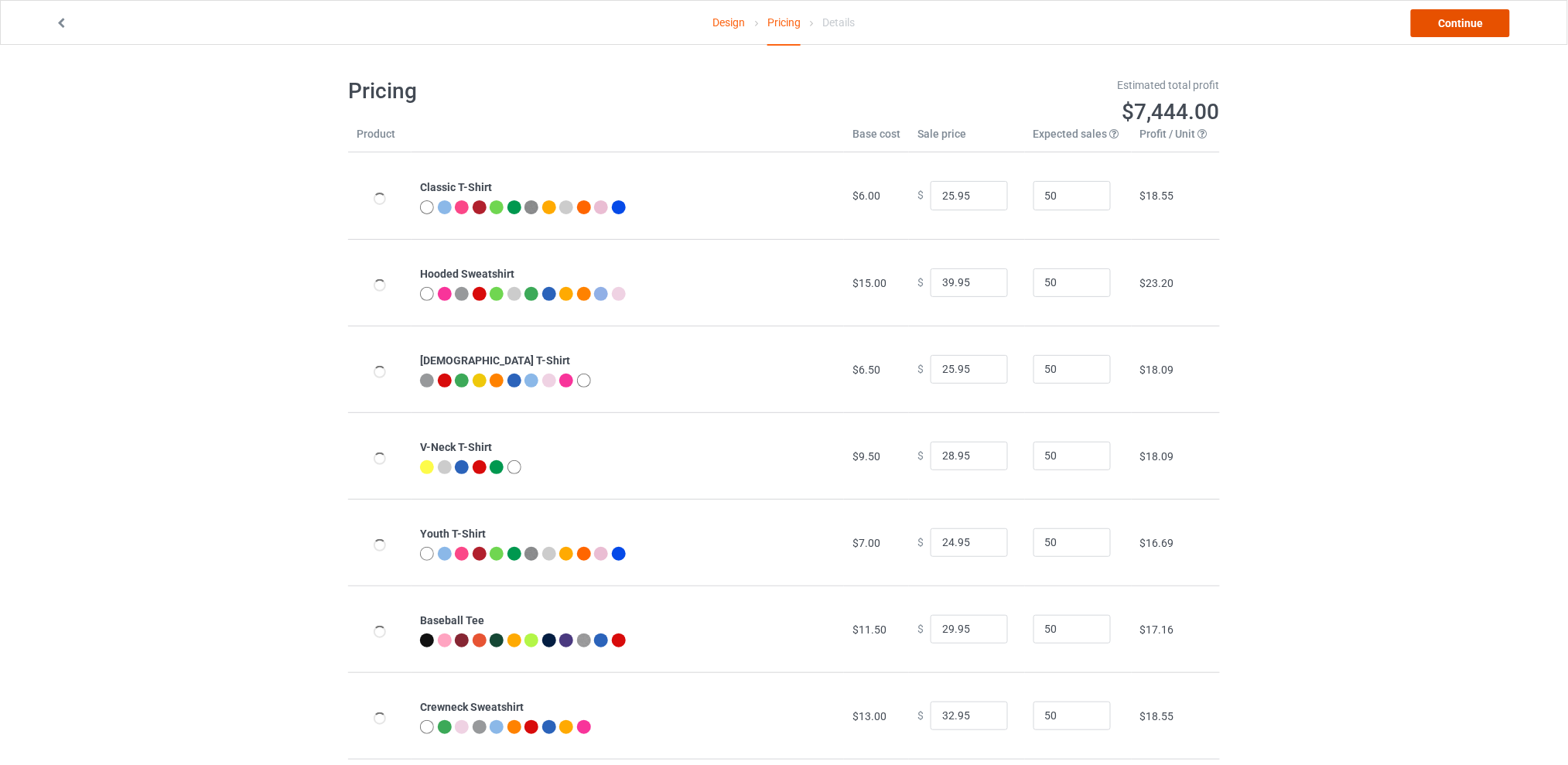
click at [1435, 26] on link "Continue" at bounding box center [1460, 23] width 99 height 28
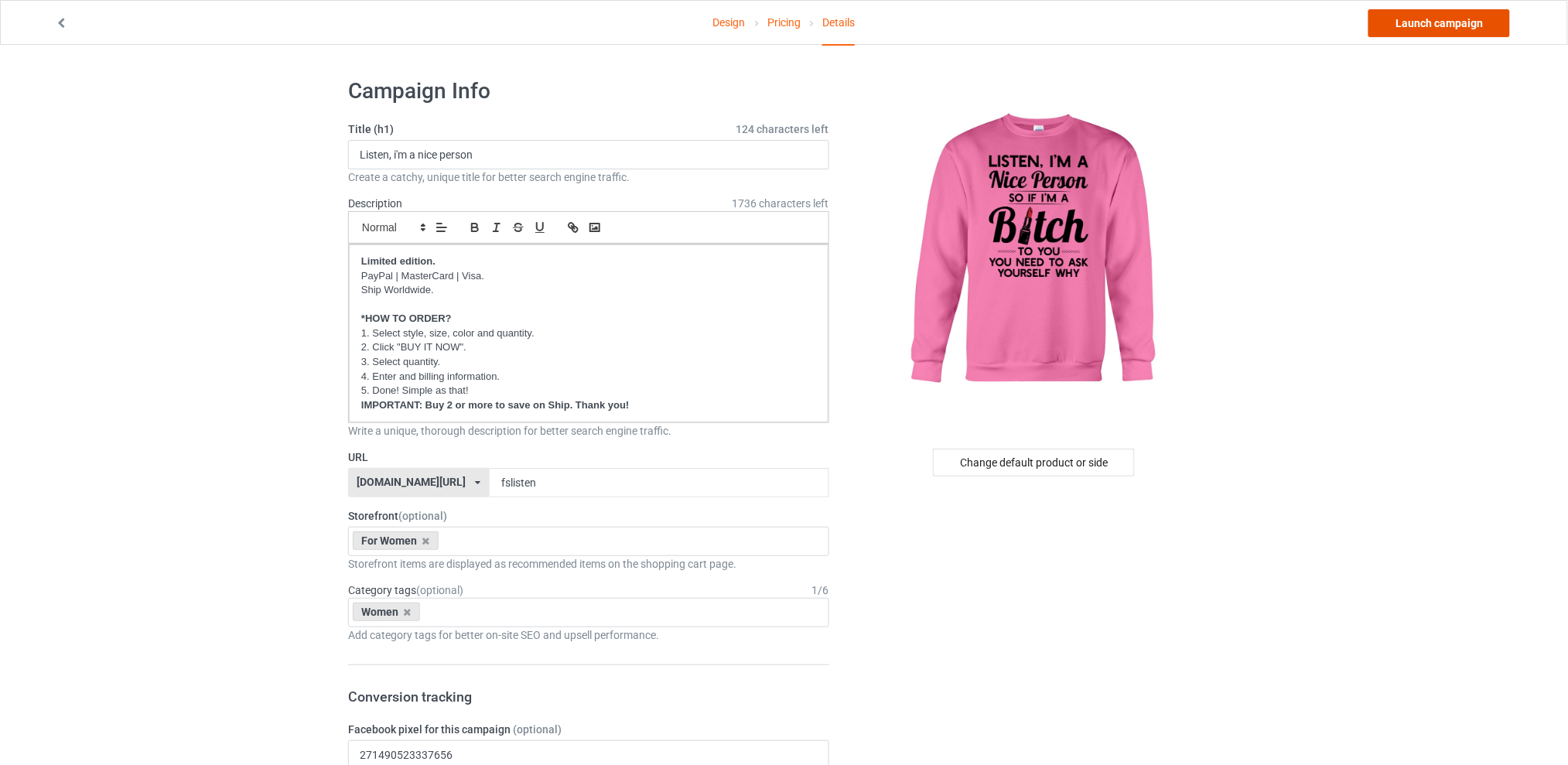
click at [1435, 26] on link "Launch campaign" at bounding box center [1439, 23] width 141 height 28
